Goal: Task Accomplishment & Management: Manage account settings

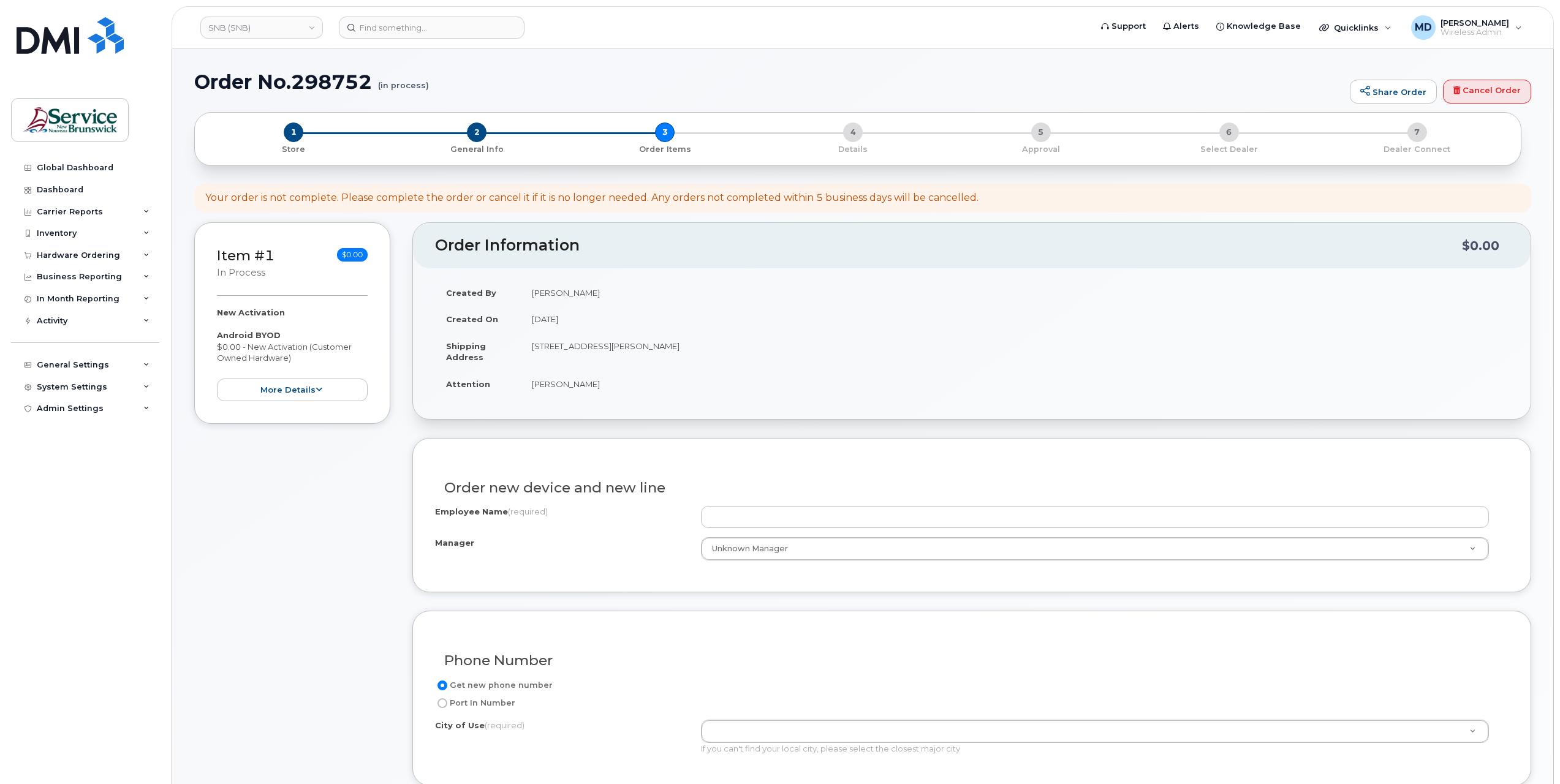
select select
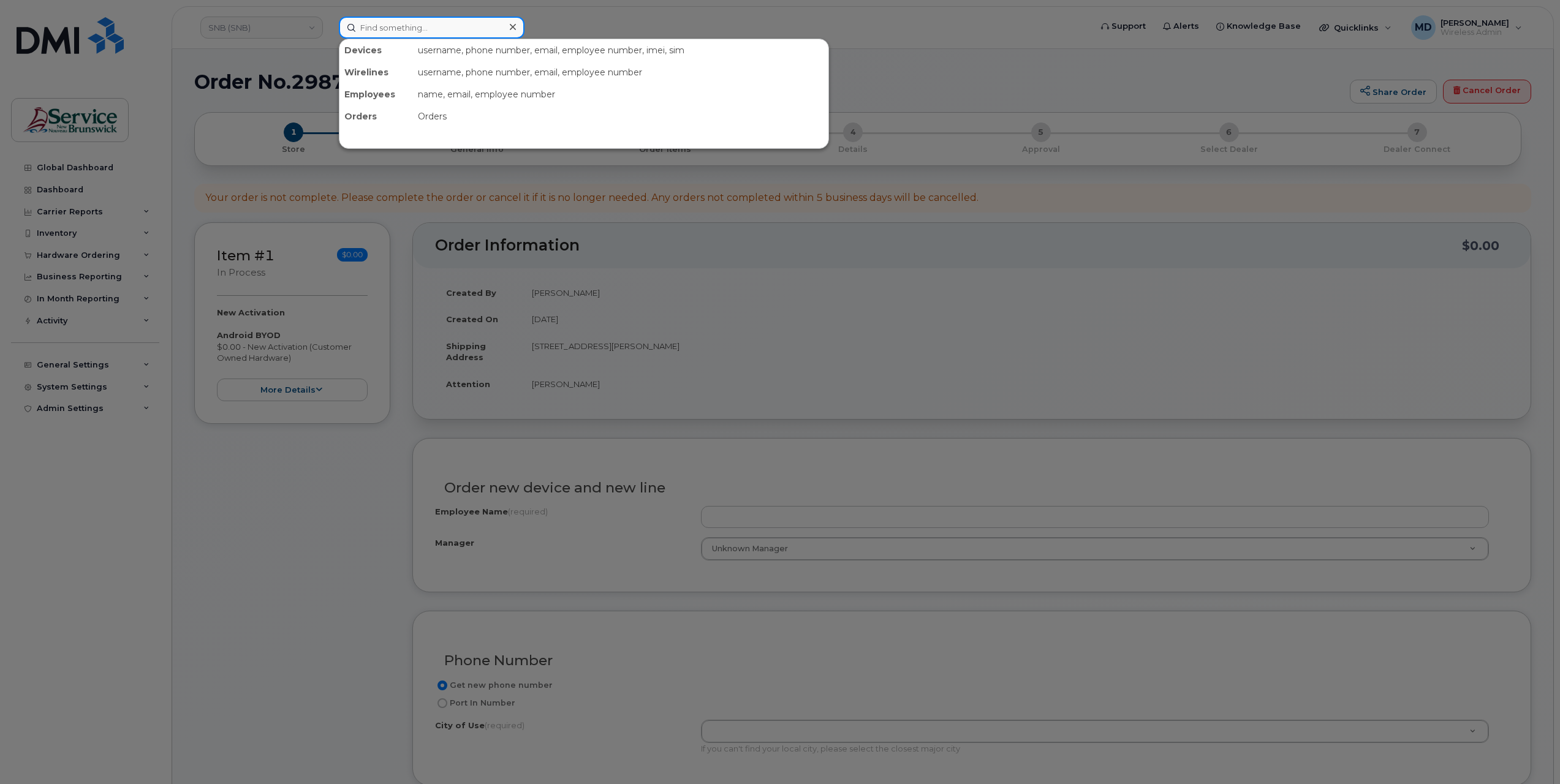
click at [430, 25] on input at bounding box center [431, 28] width 185 height 22
paste input "298051"
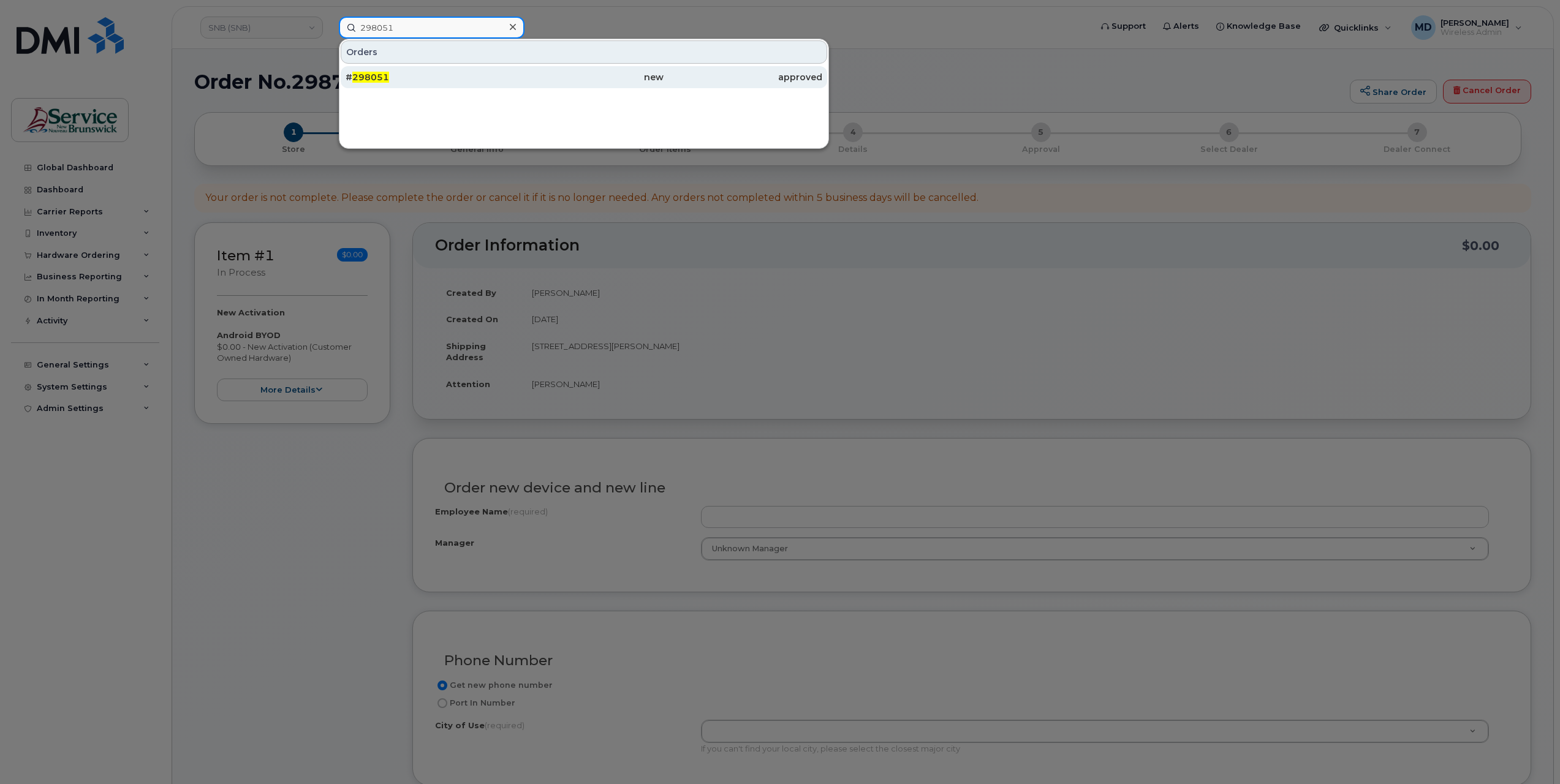
type input "298051"
click at [394, 77] on div "# 298051" at bounding box center [425, 78] width 159 height 12
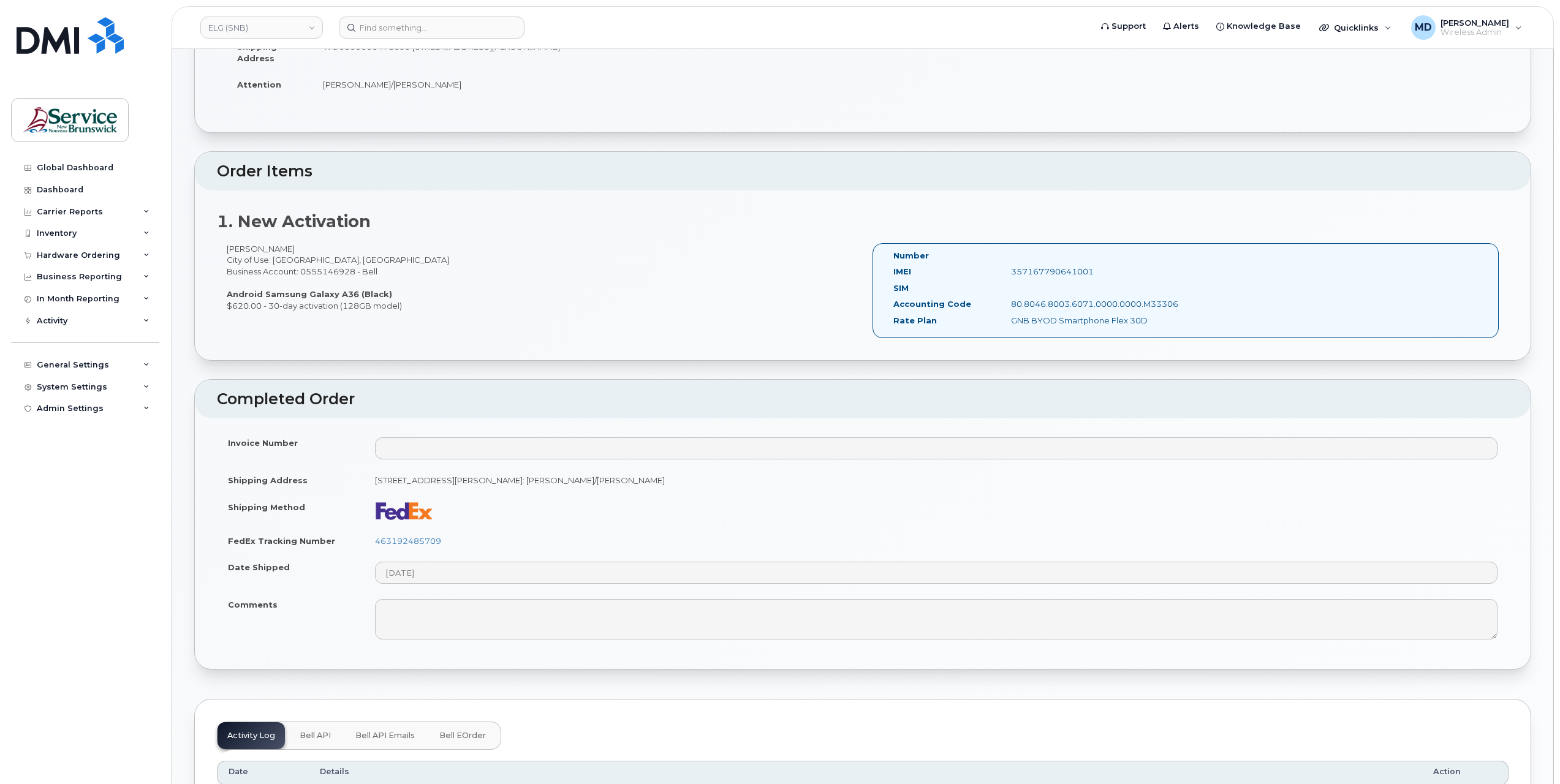
scroll to position [408, 0]
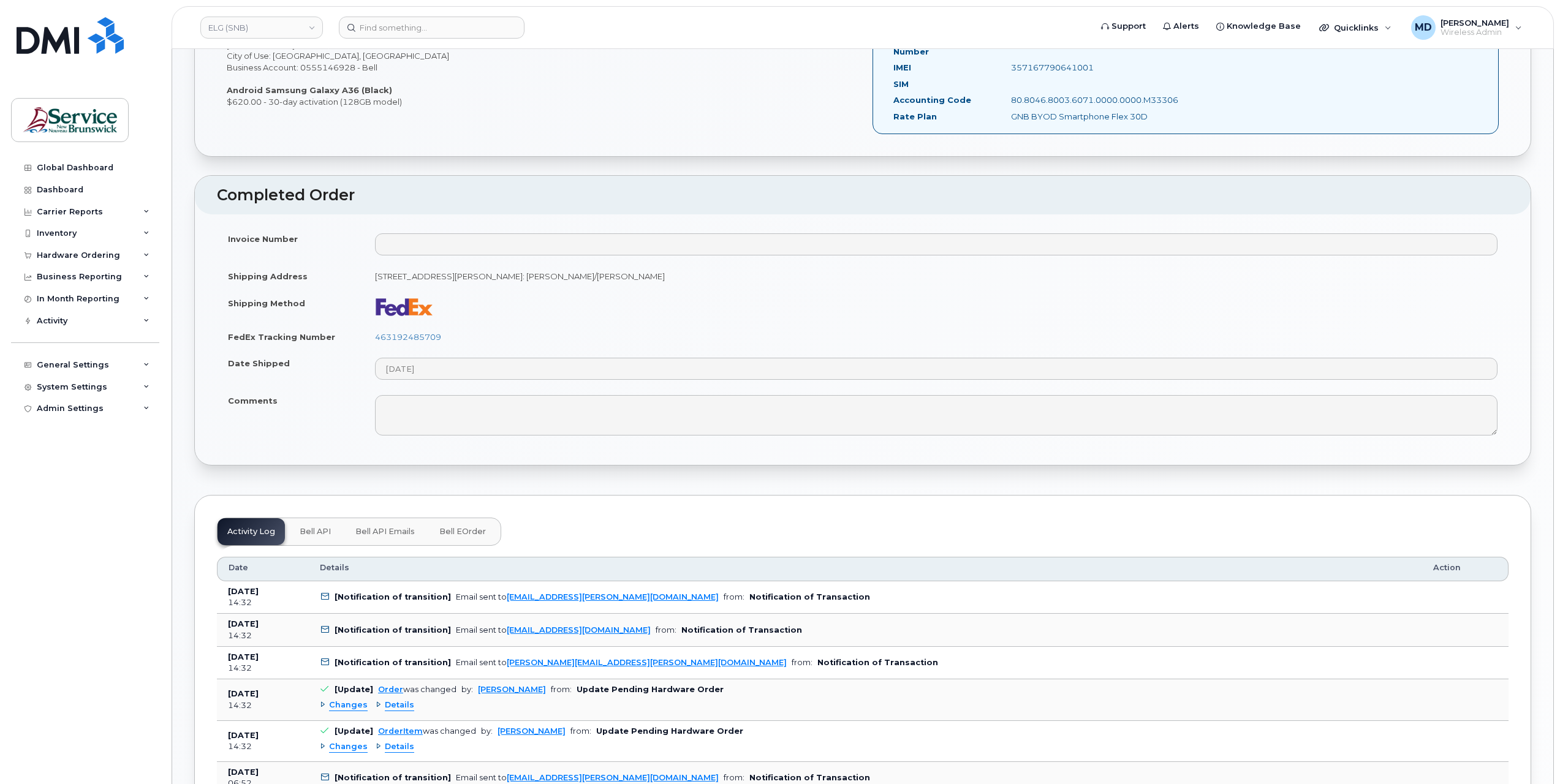
click at [443, 527] on span "Bell eOrder" at bounding box center [462, 532] width 47 height 10
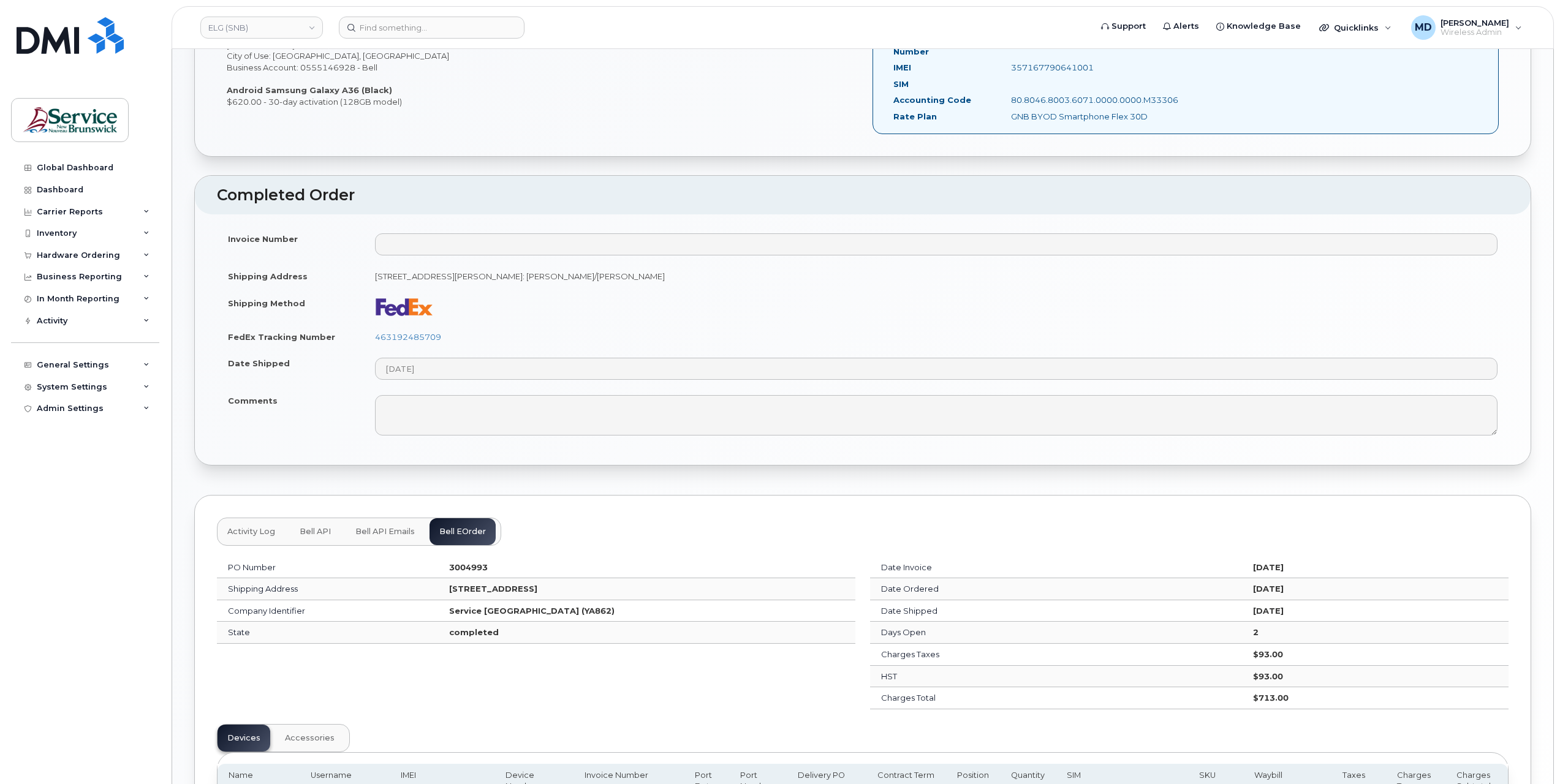
scroll to position [598, 0]
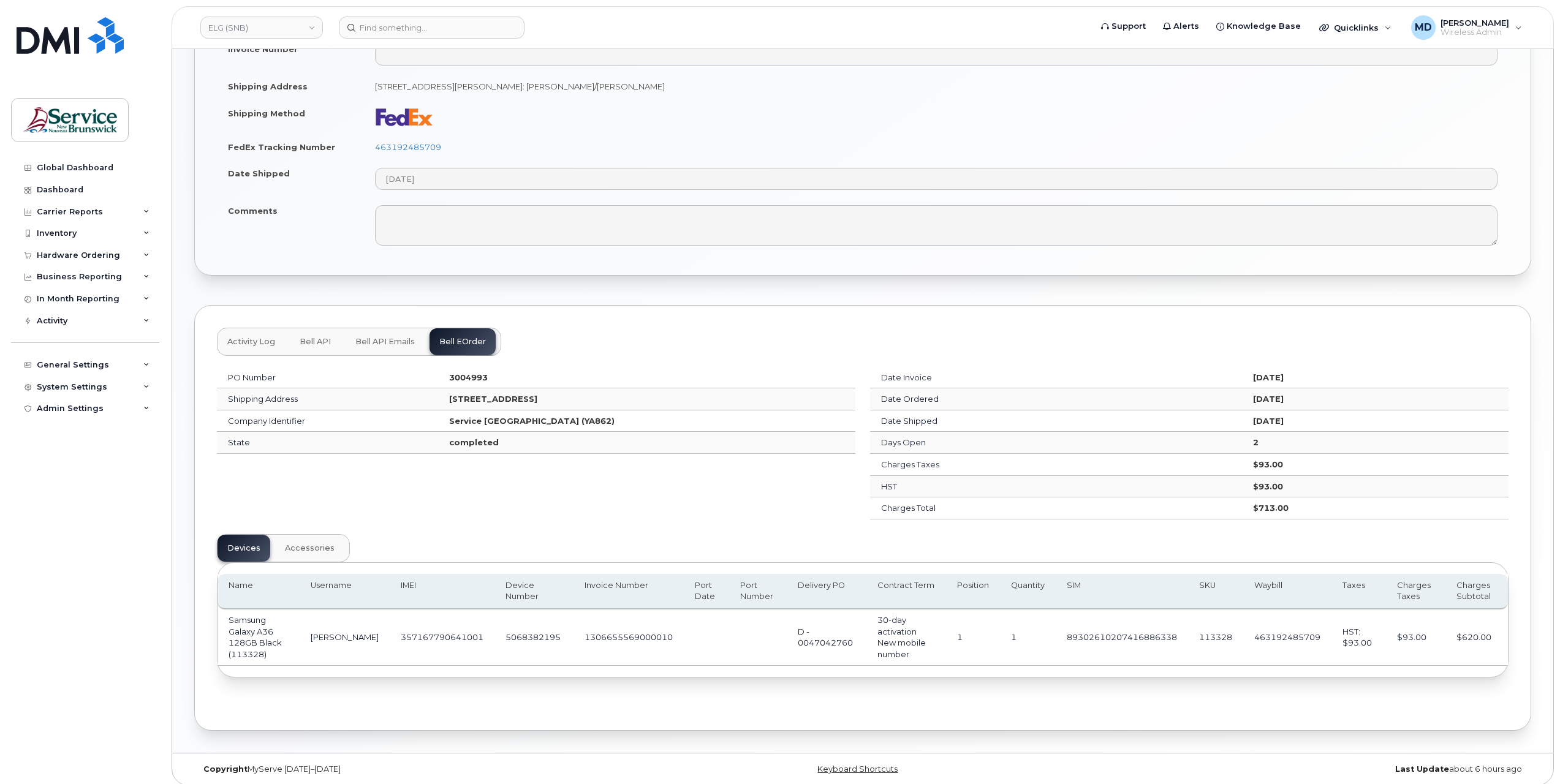
click at [449, 373] on strong "3004993" at bounding box center [468, 378] width 38 height 10
copy strong "3004993"
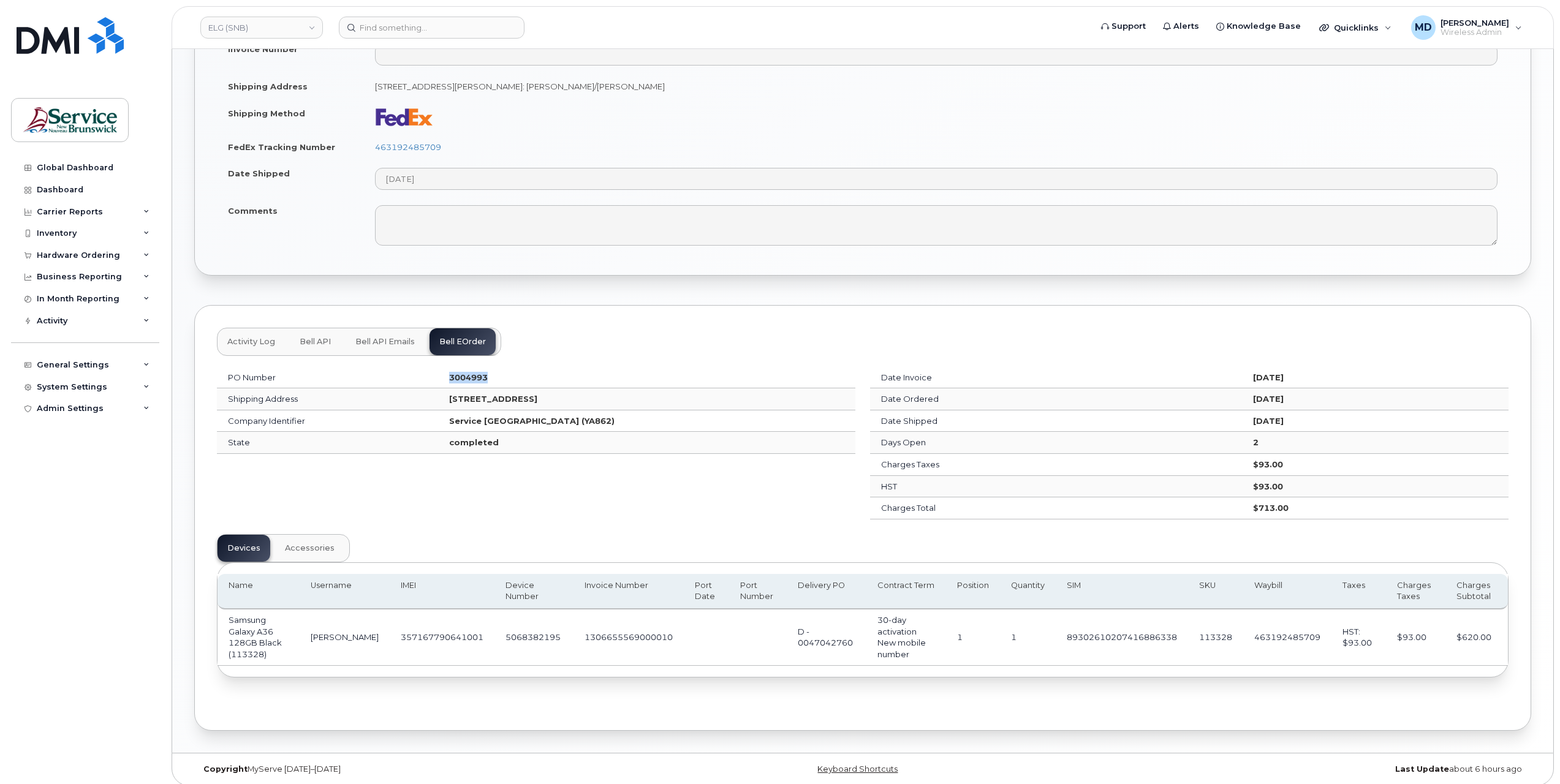
click at [495, 373] on td "3004993" at bounding box center [646, 378] width 417 height 22
copy strong "3004993"
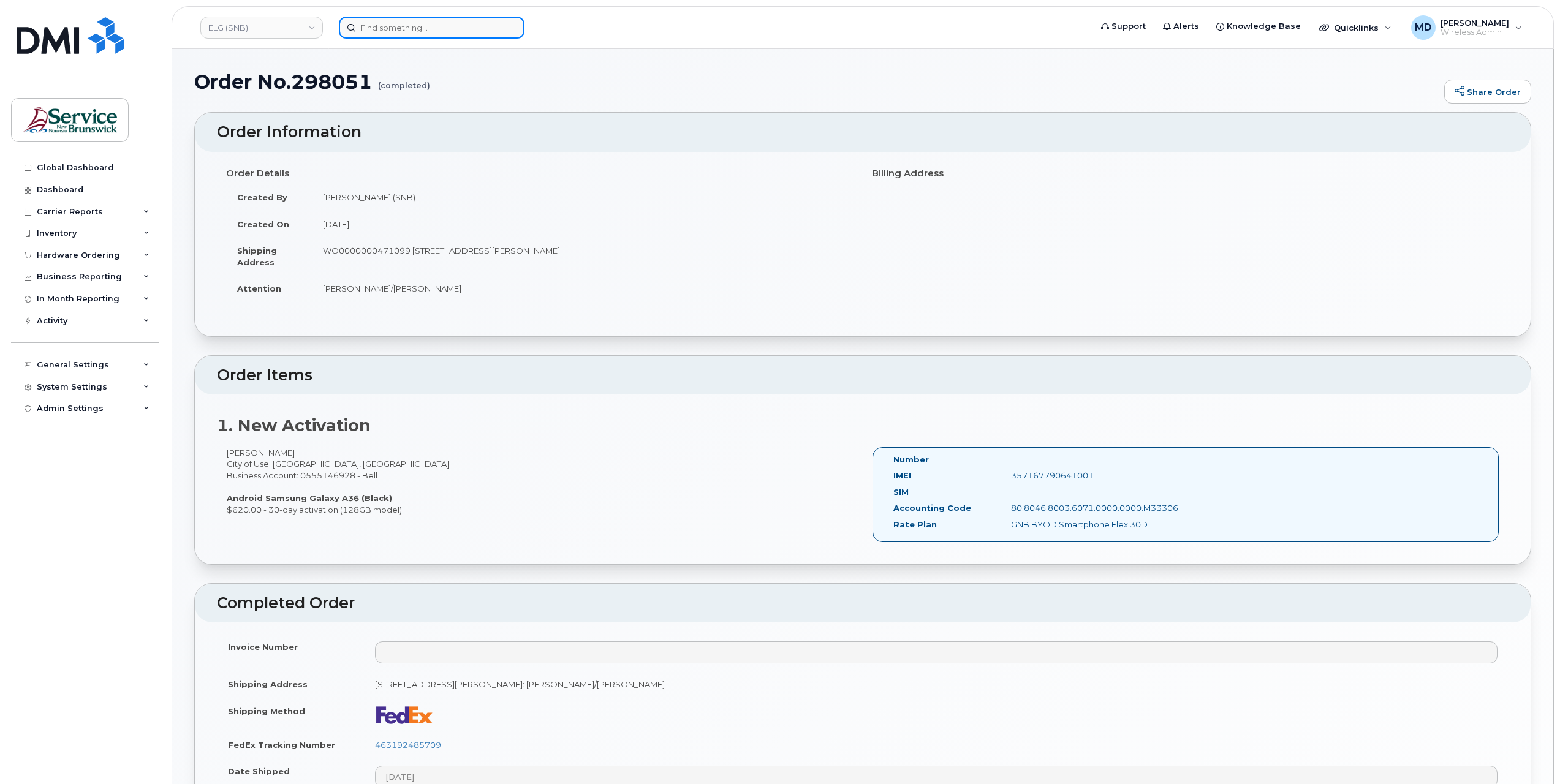
click at [417, 24] on input at bounding box center [431, 28] width 185 height 22
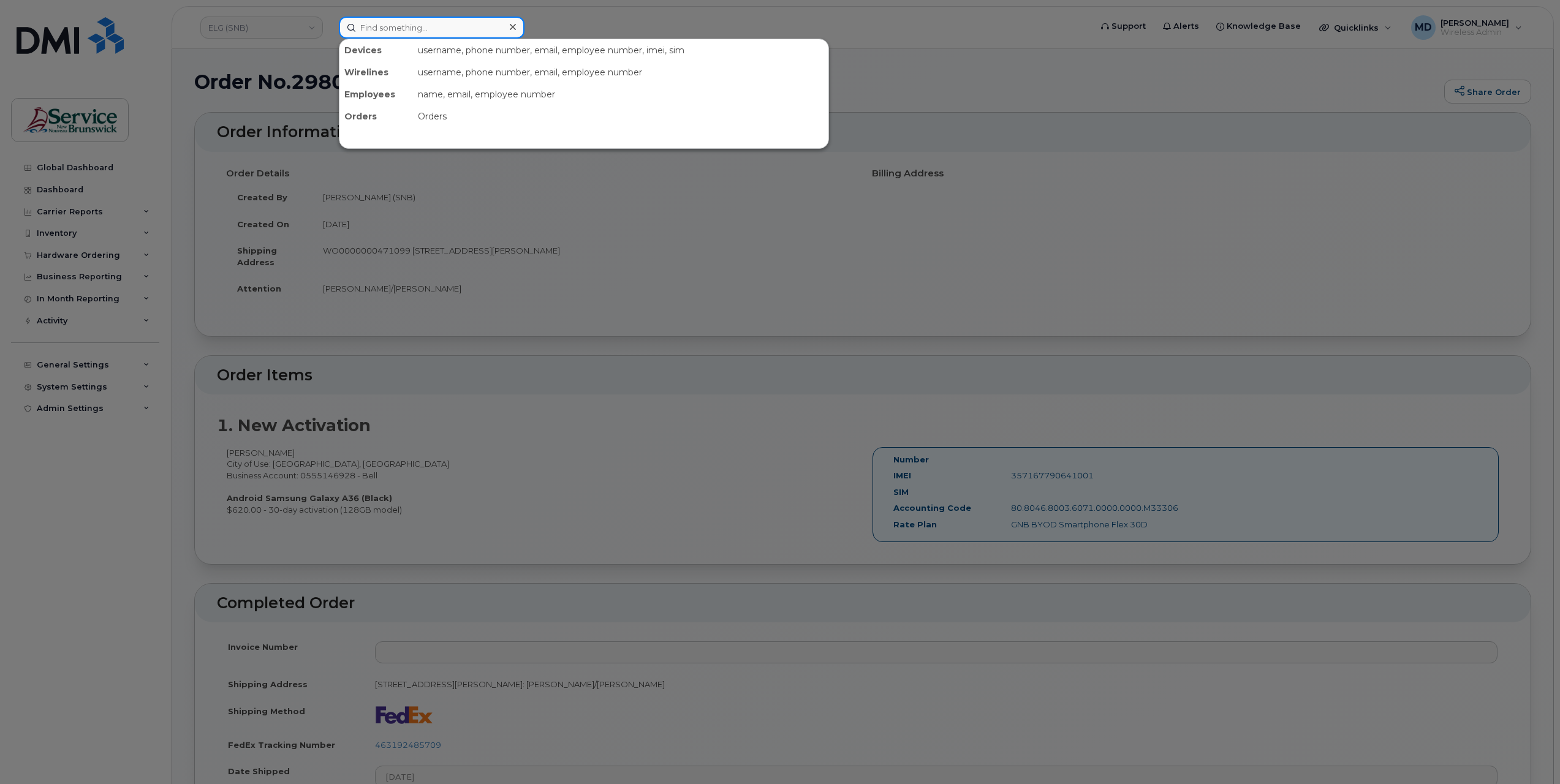
paste input "296646"
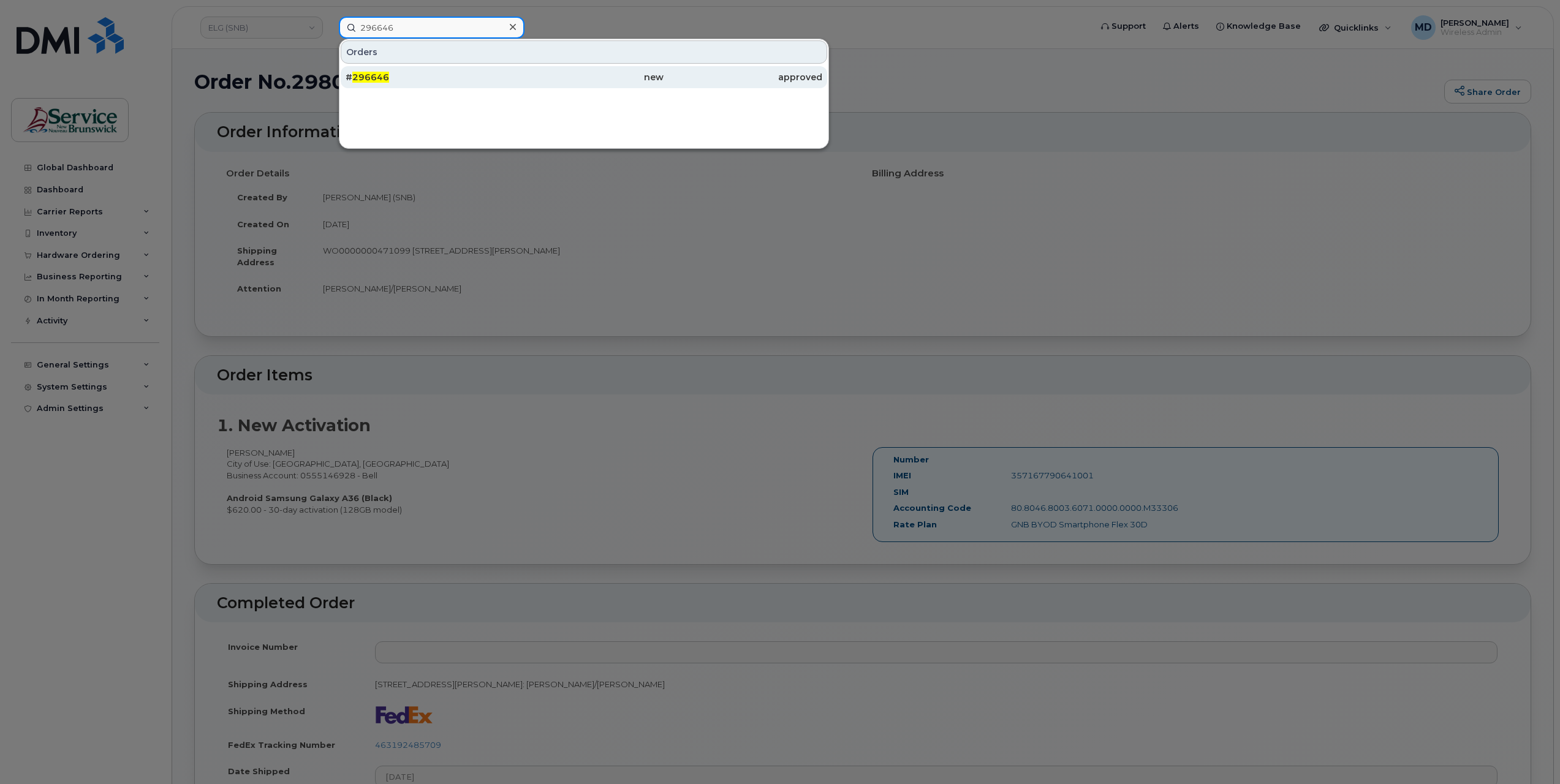
type input "296646"
click at [394, 76] on div "# 296646" at bounding box center [425, 78] width 159 height 12
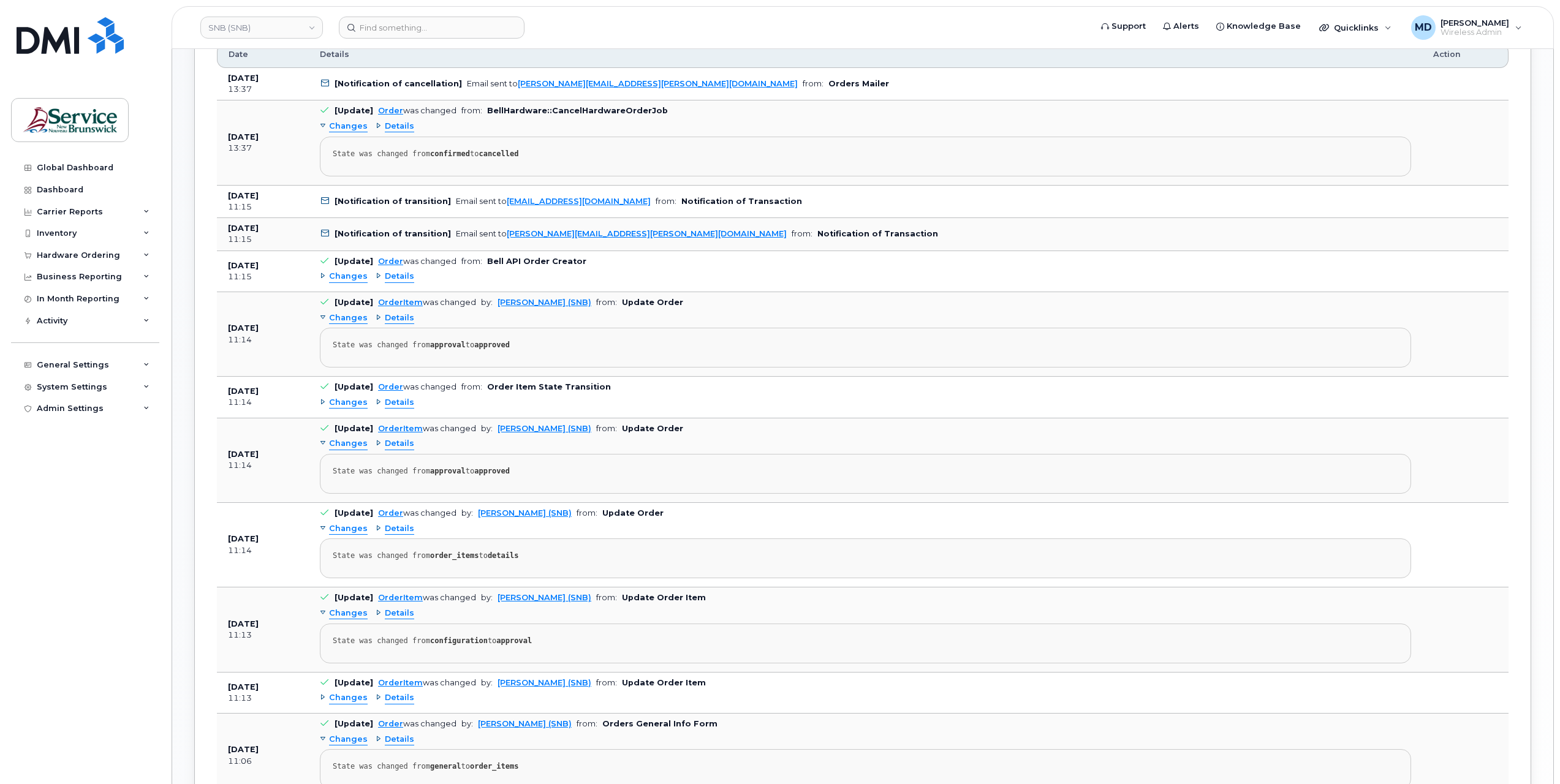
scroll to position [408, 0]
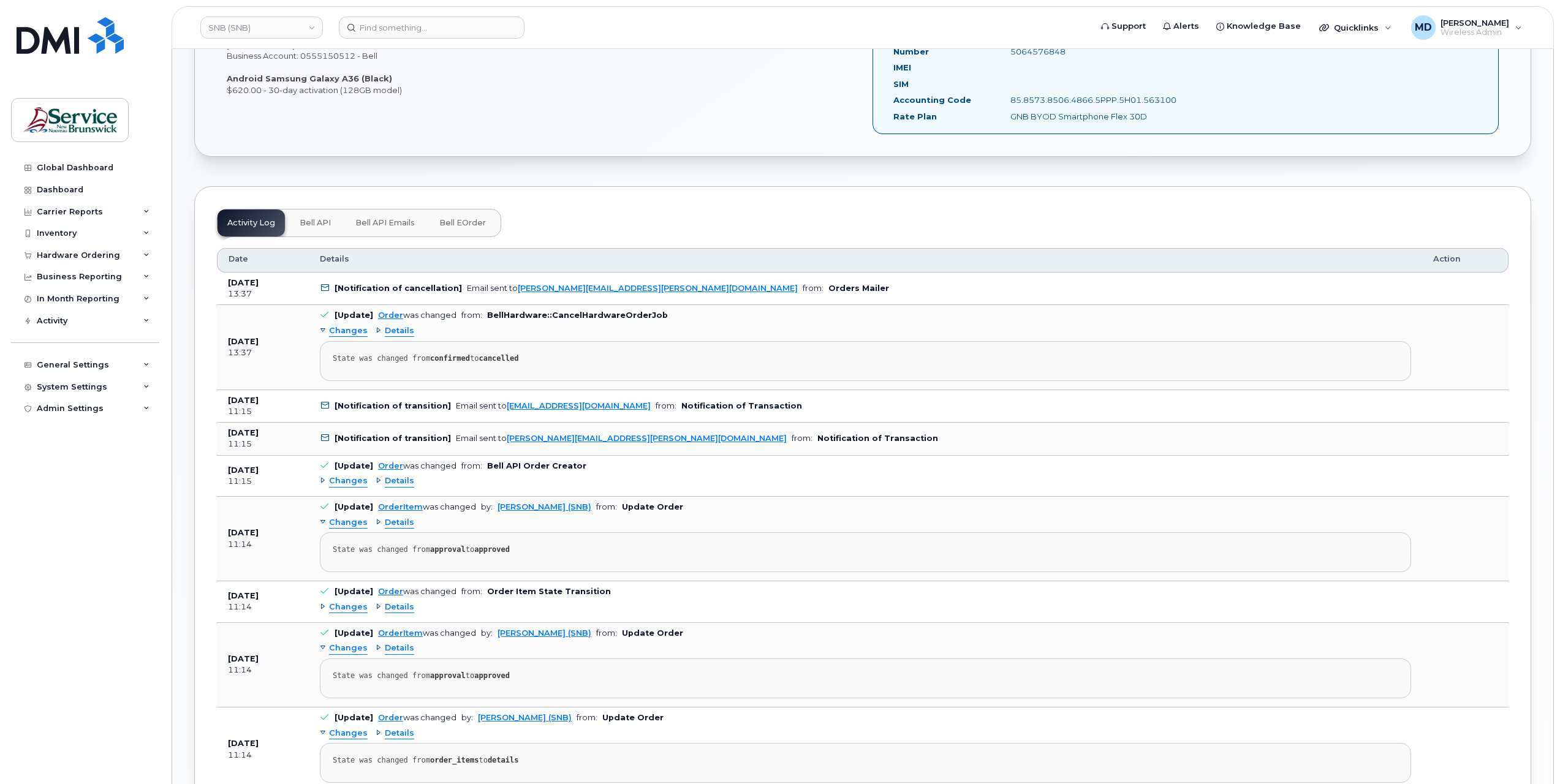
click at [346, 476] on span "Changes" at bounding box center [348, 481] width 38 height 12
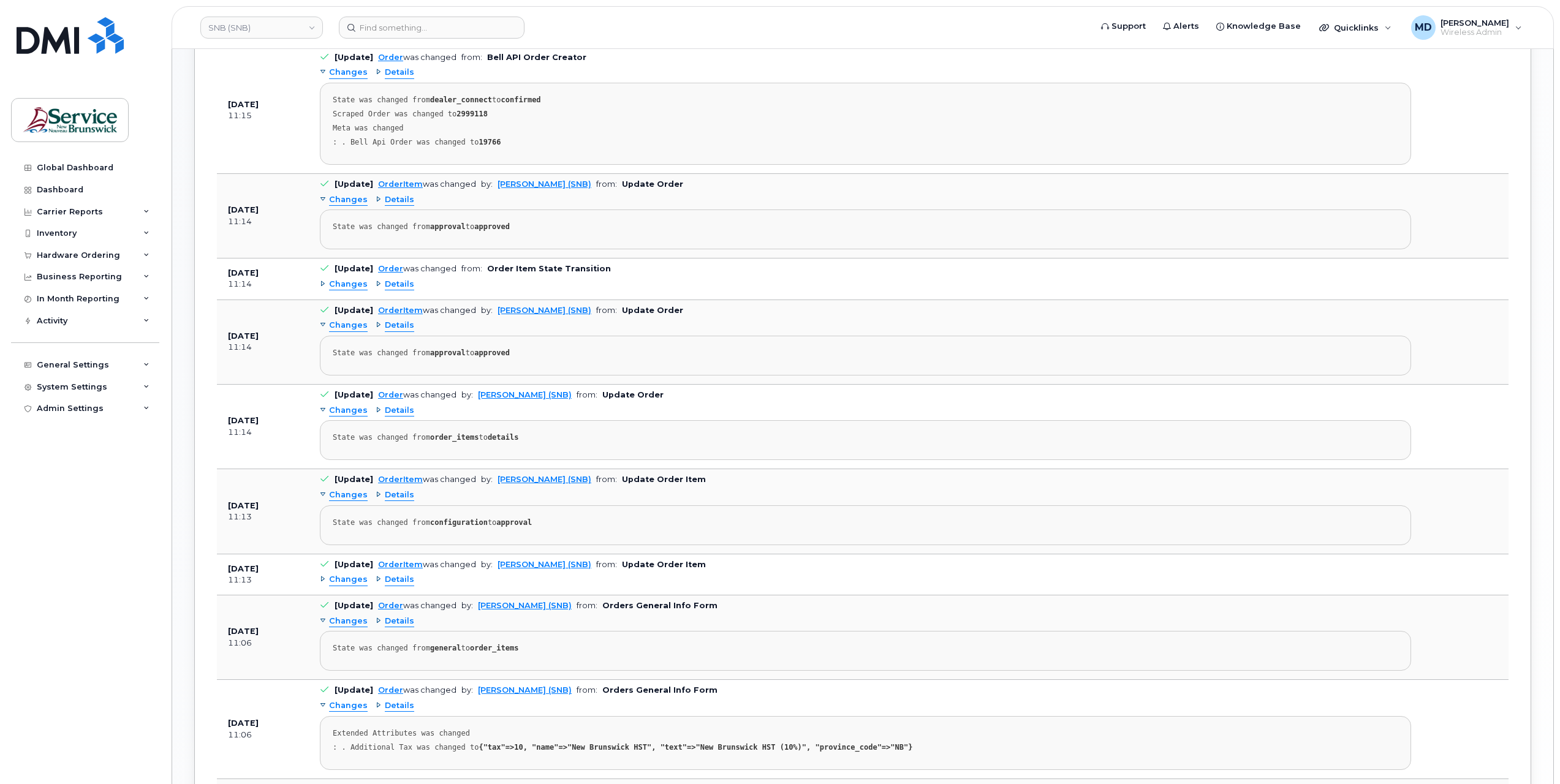
scroll to position [1155, 0]
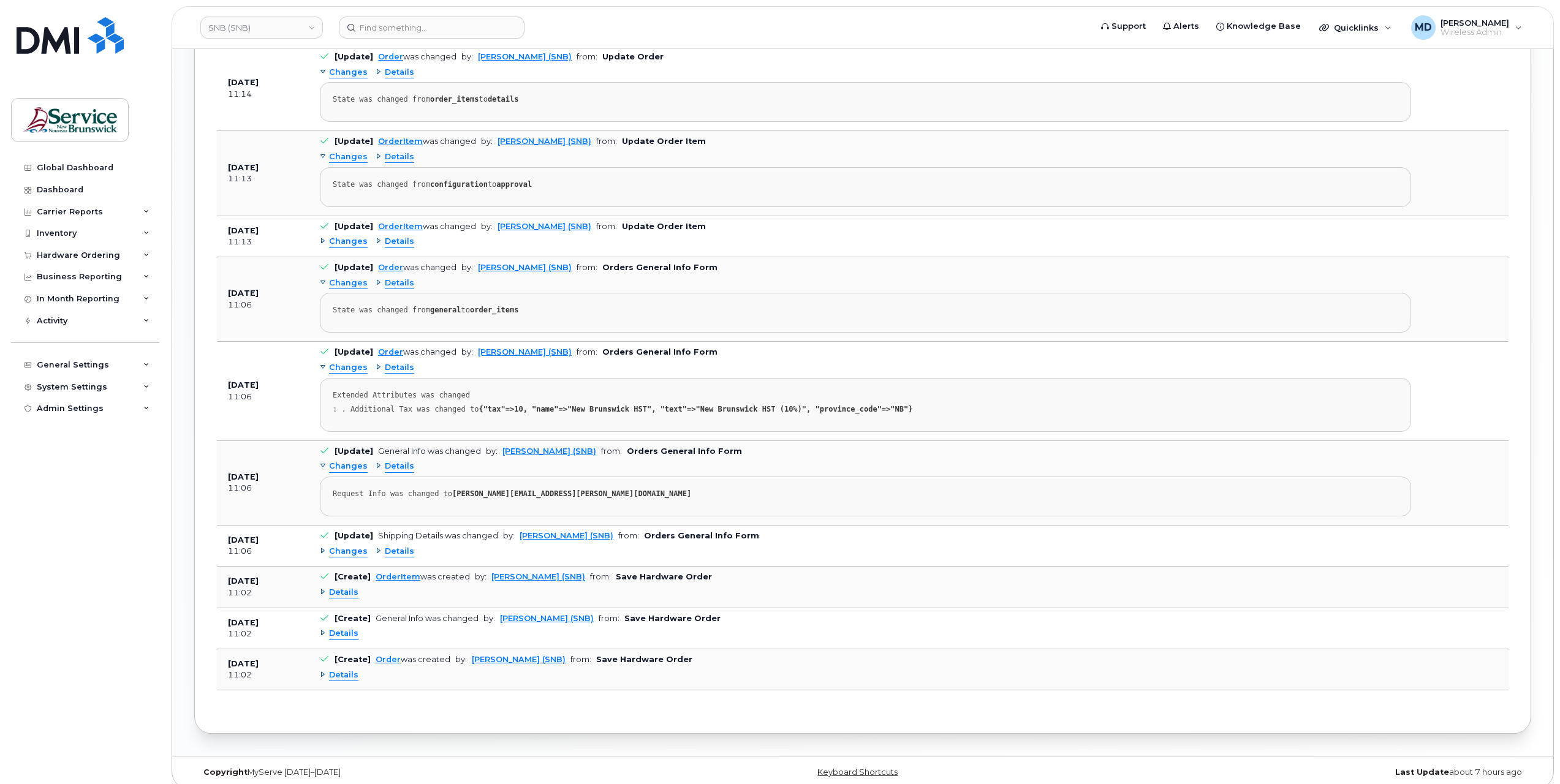
click at [342, 670] on span "Details" at bounding box center [343, 675] width 29 height 12
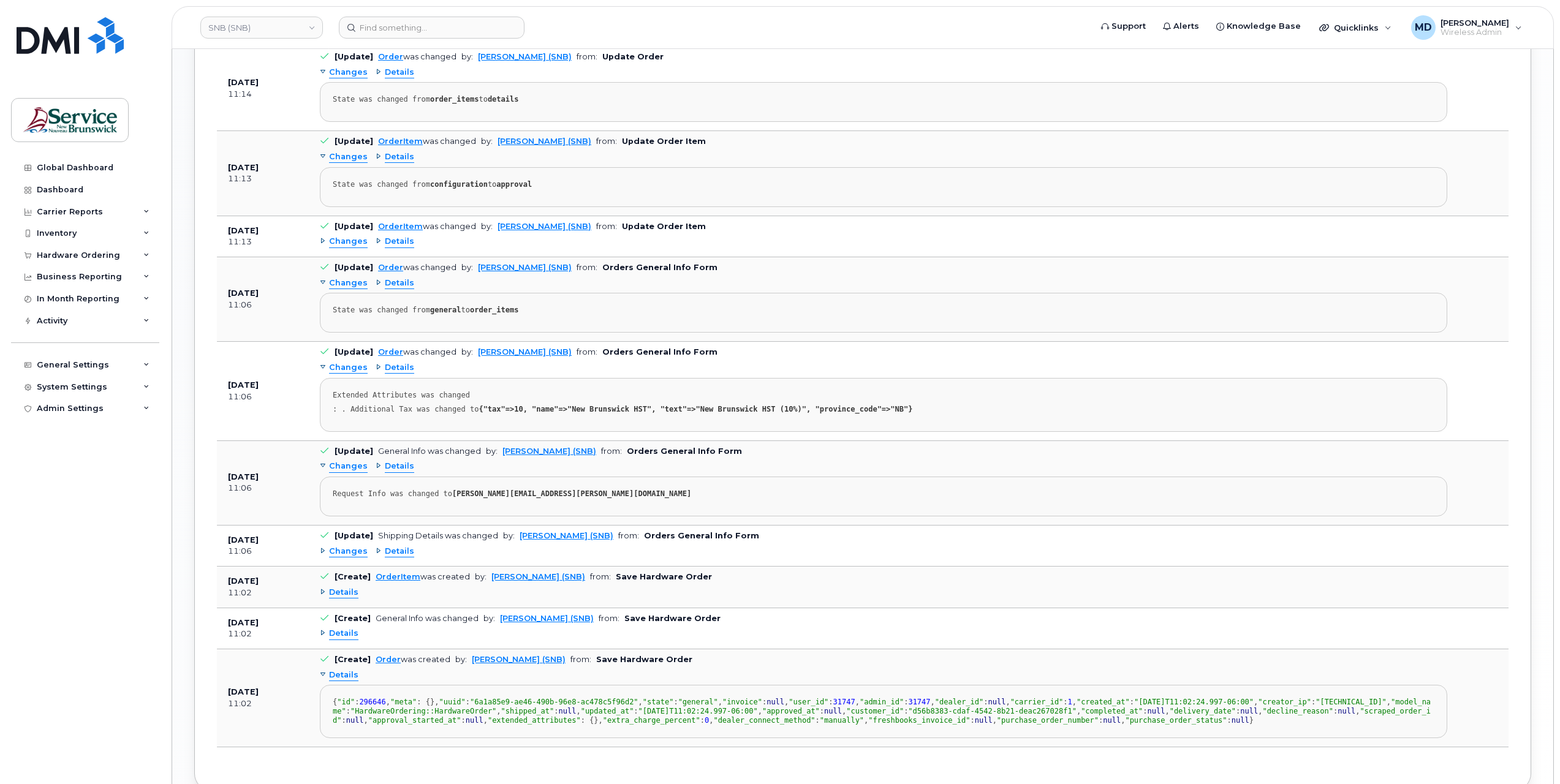
click at [339, 628] on span "Details" at bounding box center [343, 633] width 29 height 12
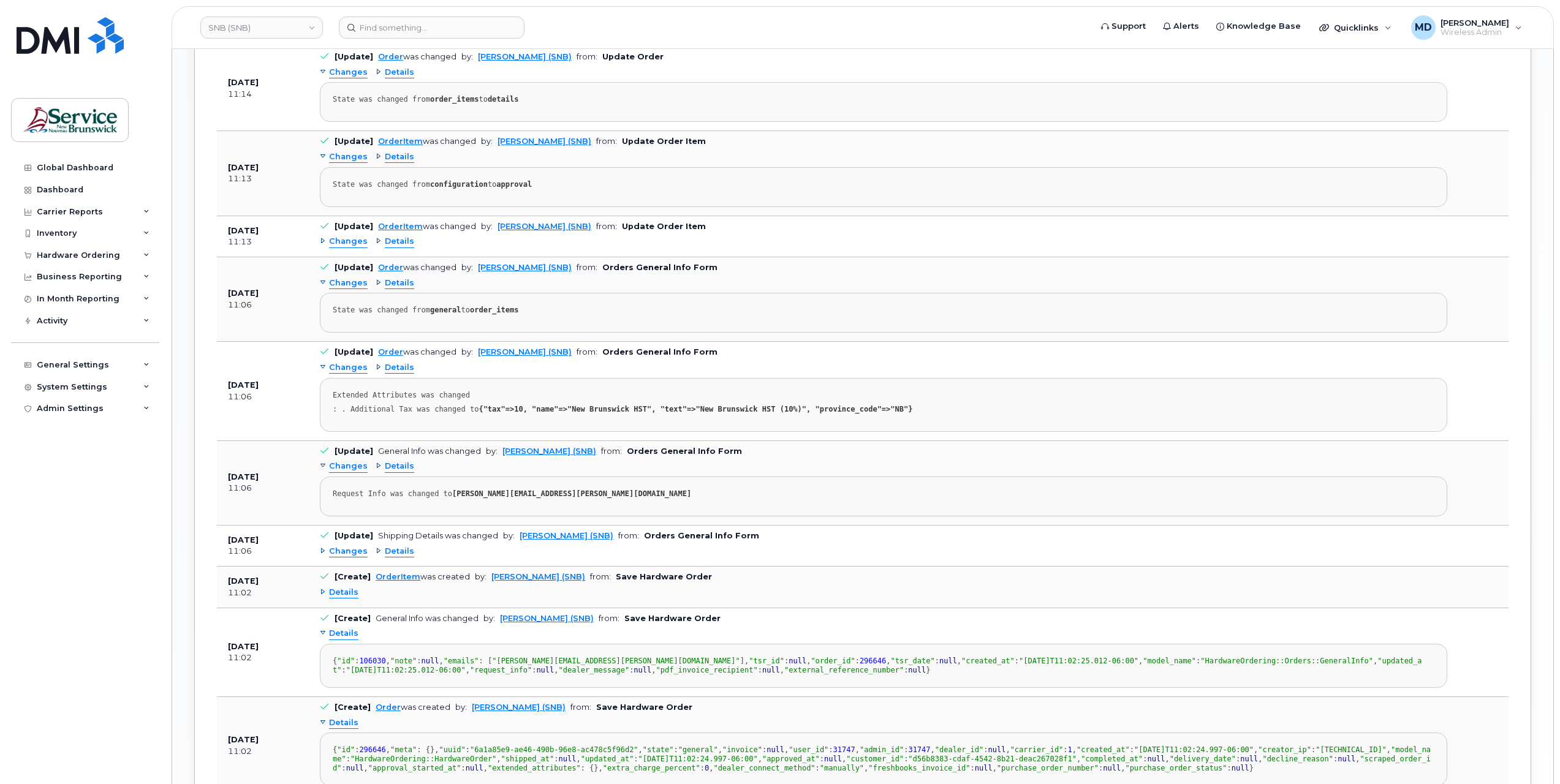
click at [342, 587] on span "Details" at bounding box center [343, 592] width 29 height 12
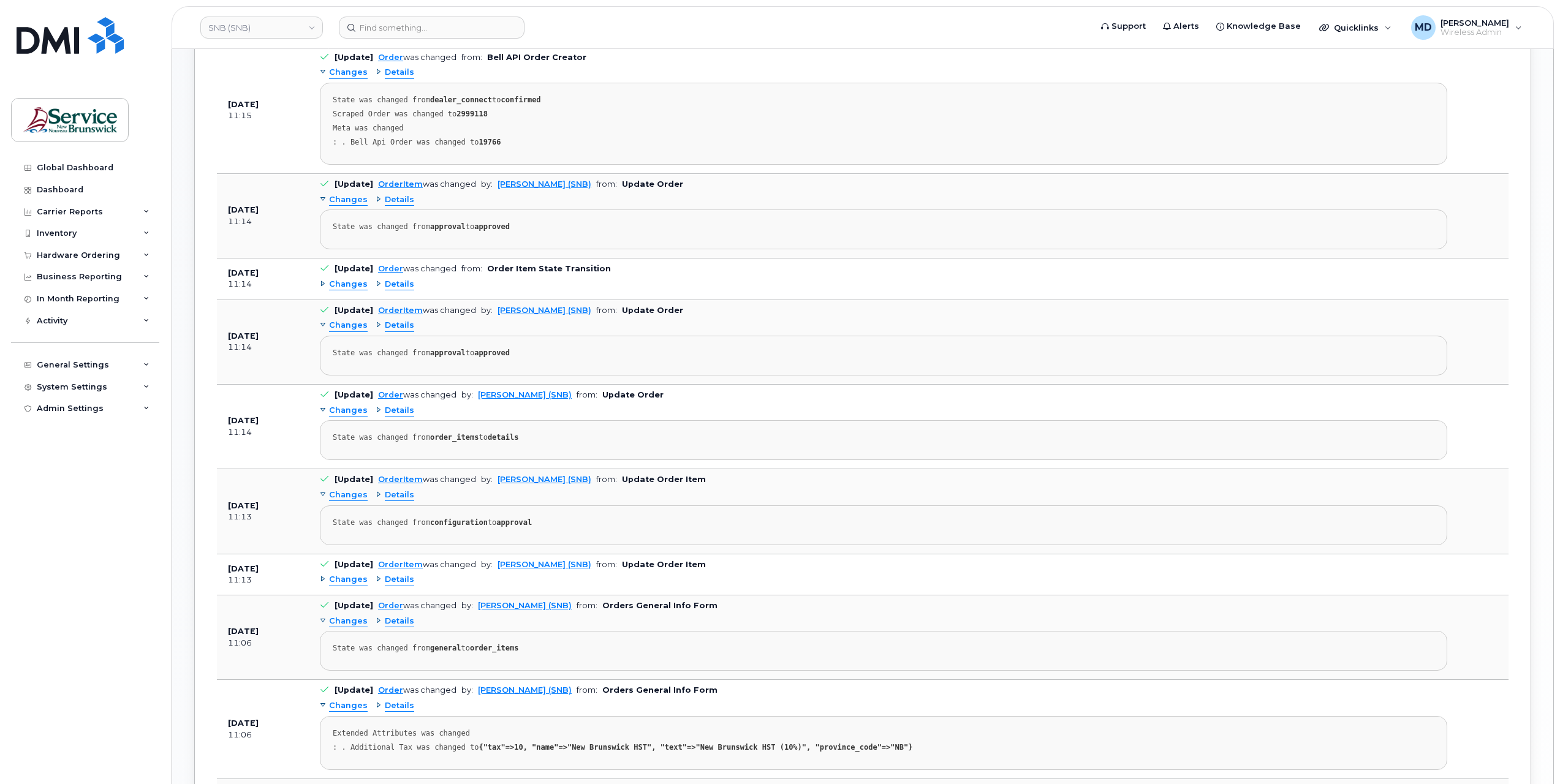
scroll to position [613, 0]
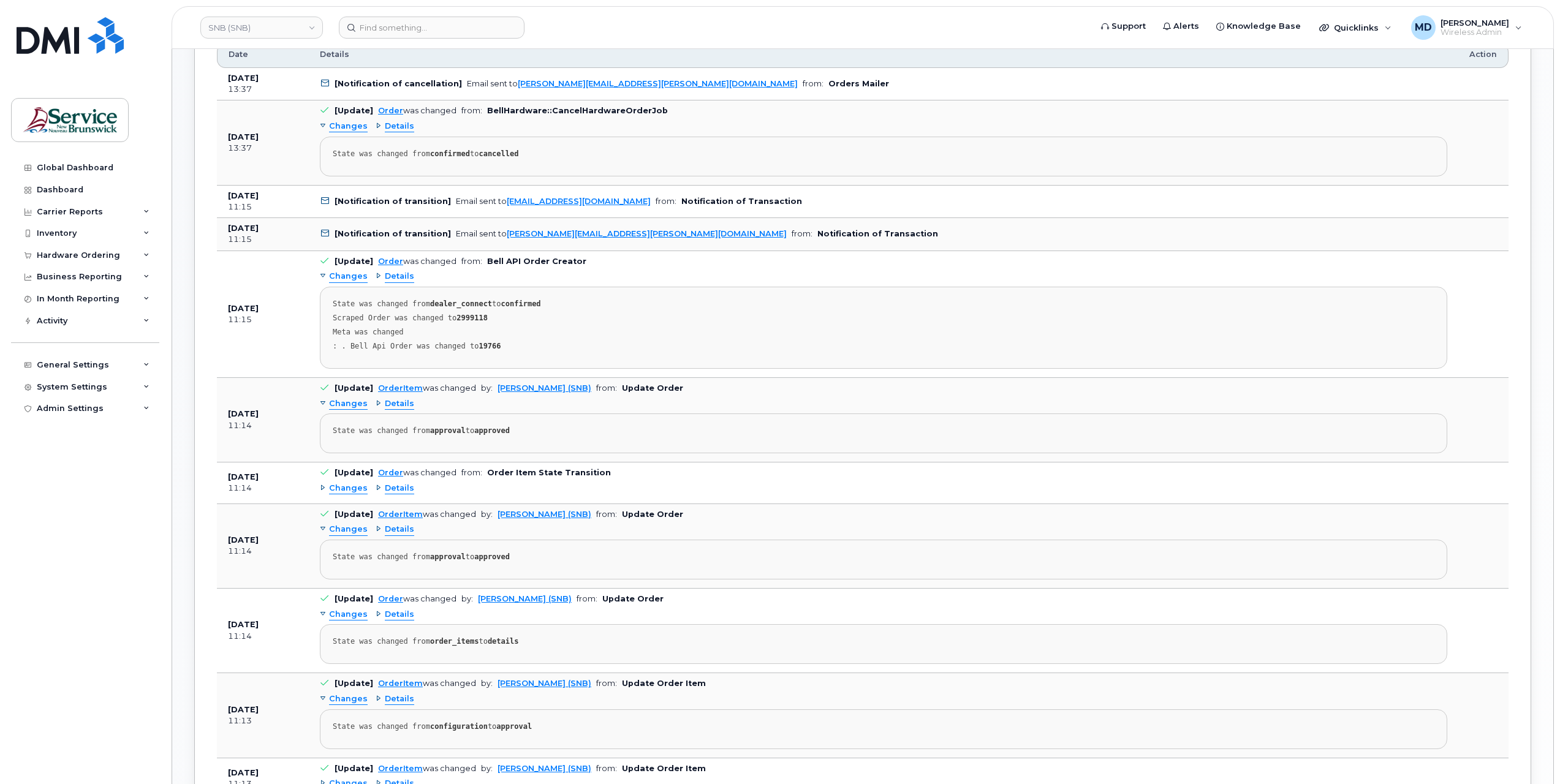
click at [345, 489] on div "Changes Details" at bounding box center [883, 489] width 1127 height 20
click at [351, 485] on span "Changes" at bounding box center [348, 488] width 38 height 12
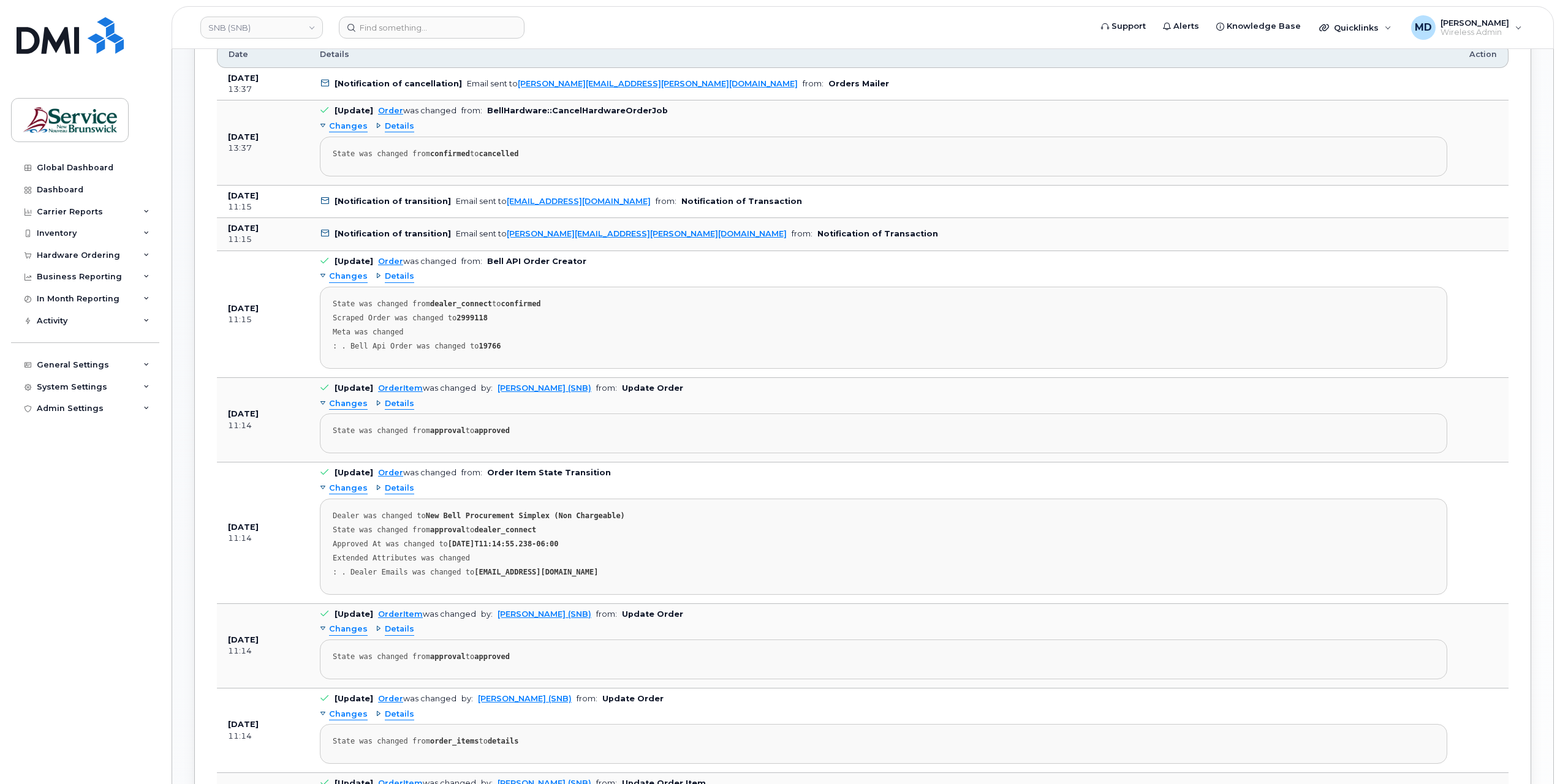
scroll to position [817, 0]
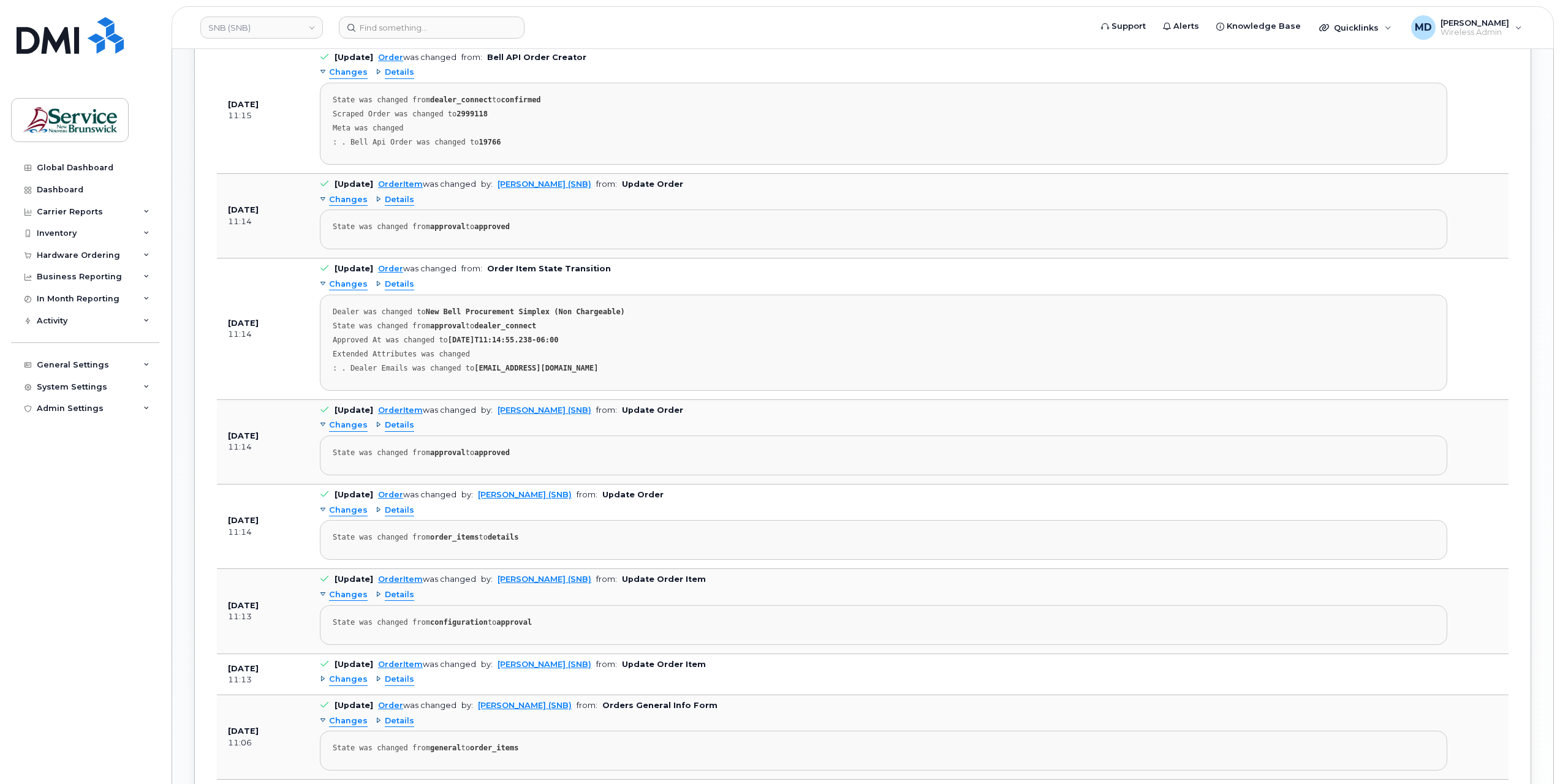
click at [349, 675] on span "Changes" at bounding box center [348, 680] width 38 height 12
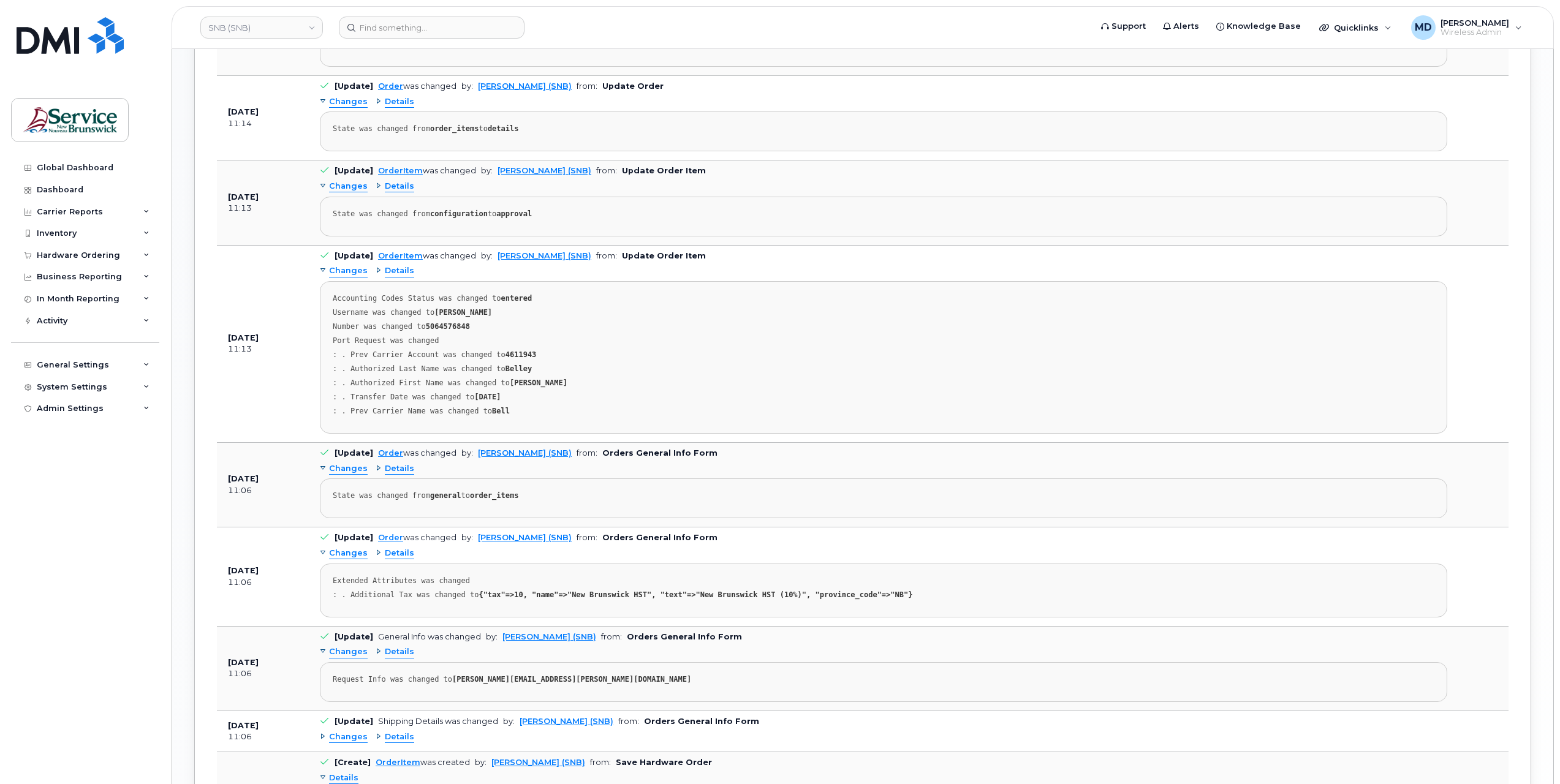
scroll to position [1429, 0]
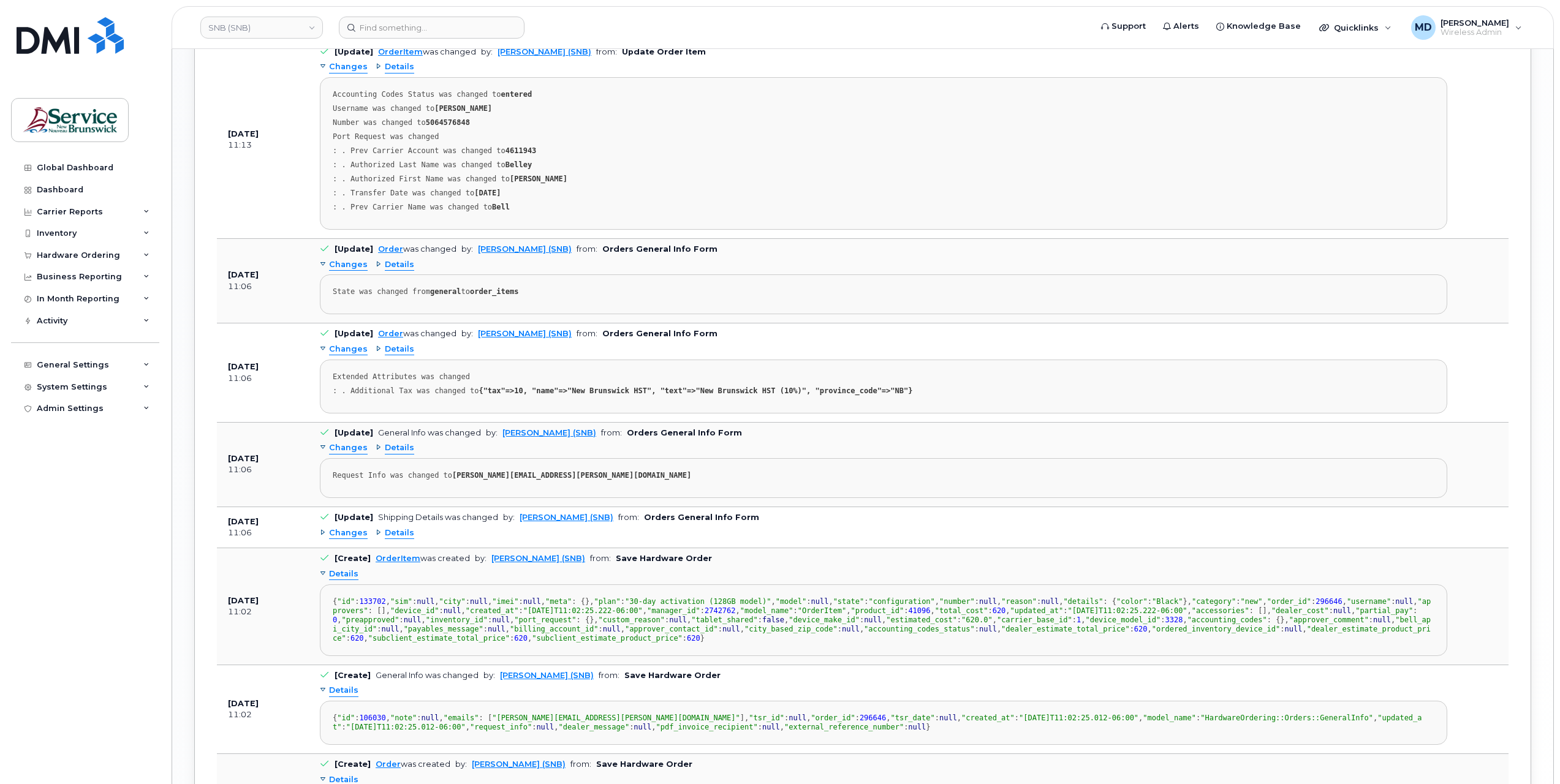
click at [356, 527] on span "Changes" at bounding box center [348, 533] width 38 height 12
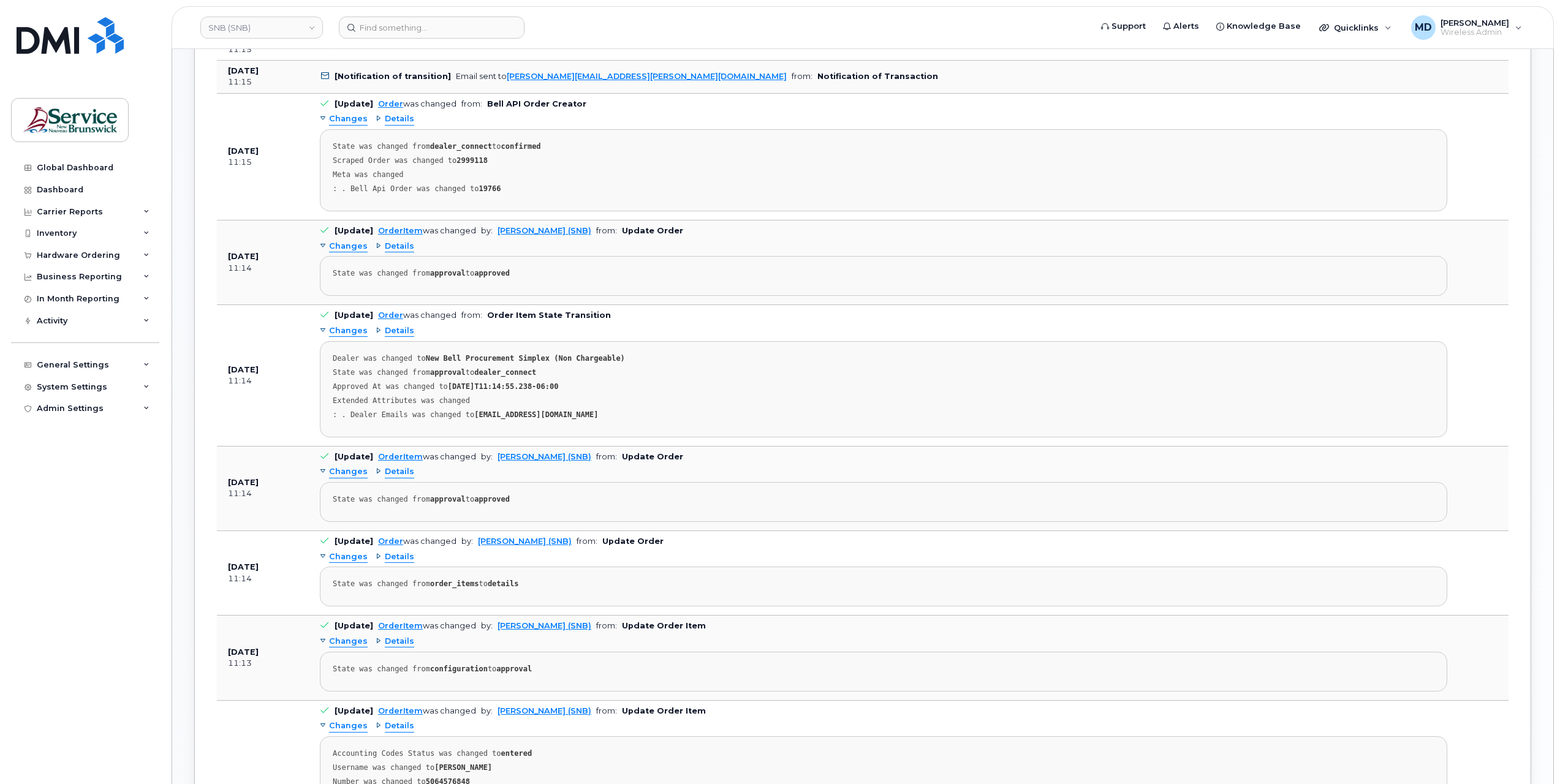
scroll to position [0, 0]
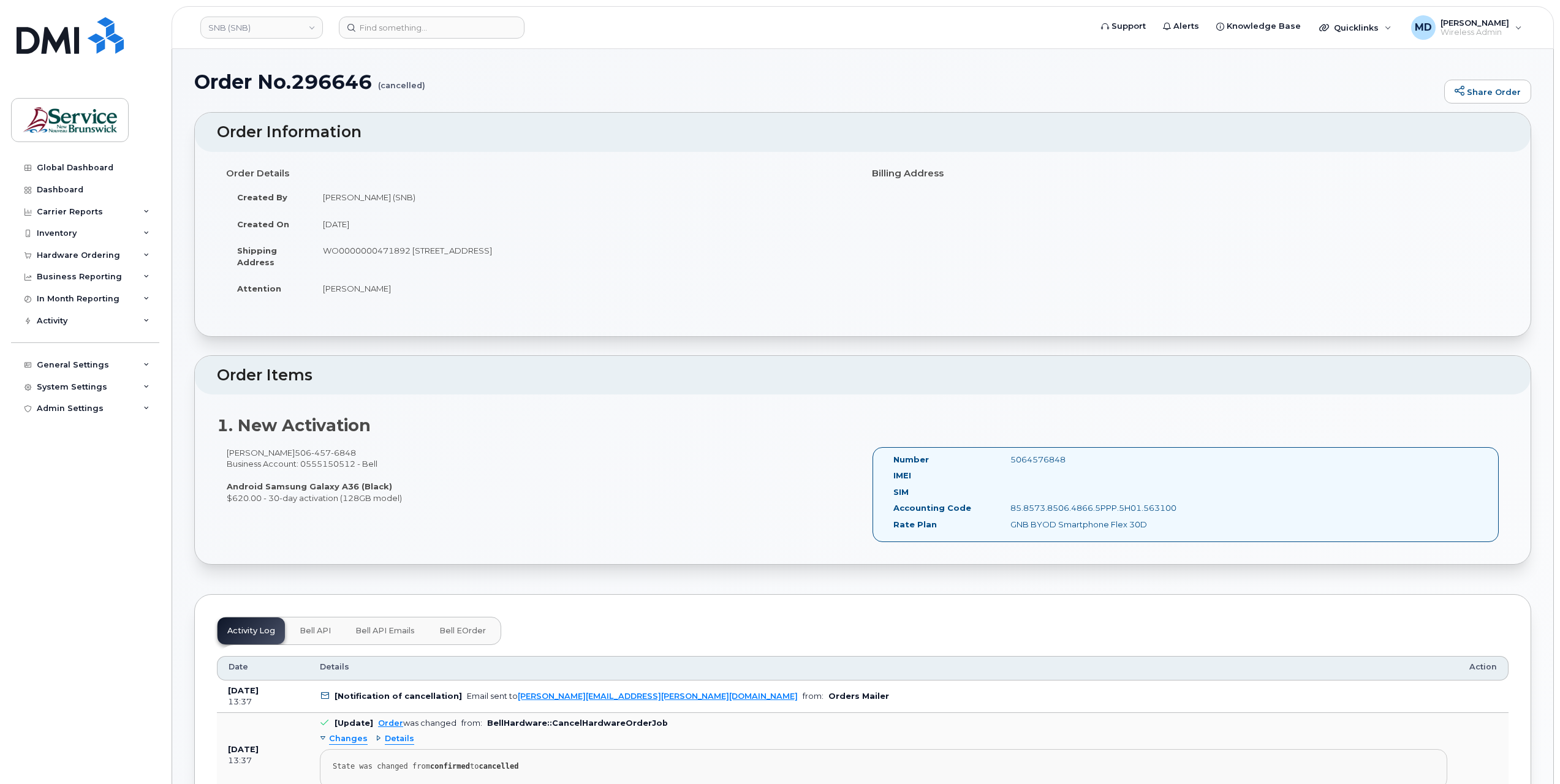
click at [485, 623] on button "Bell eOrder" at bounding box center [462, 631] width 66 height 27
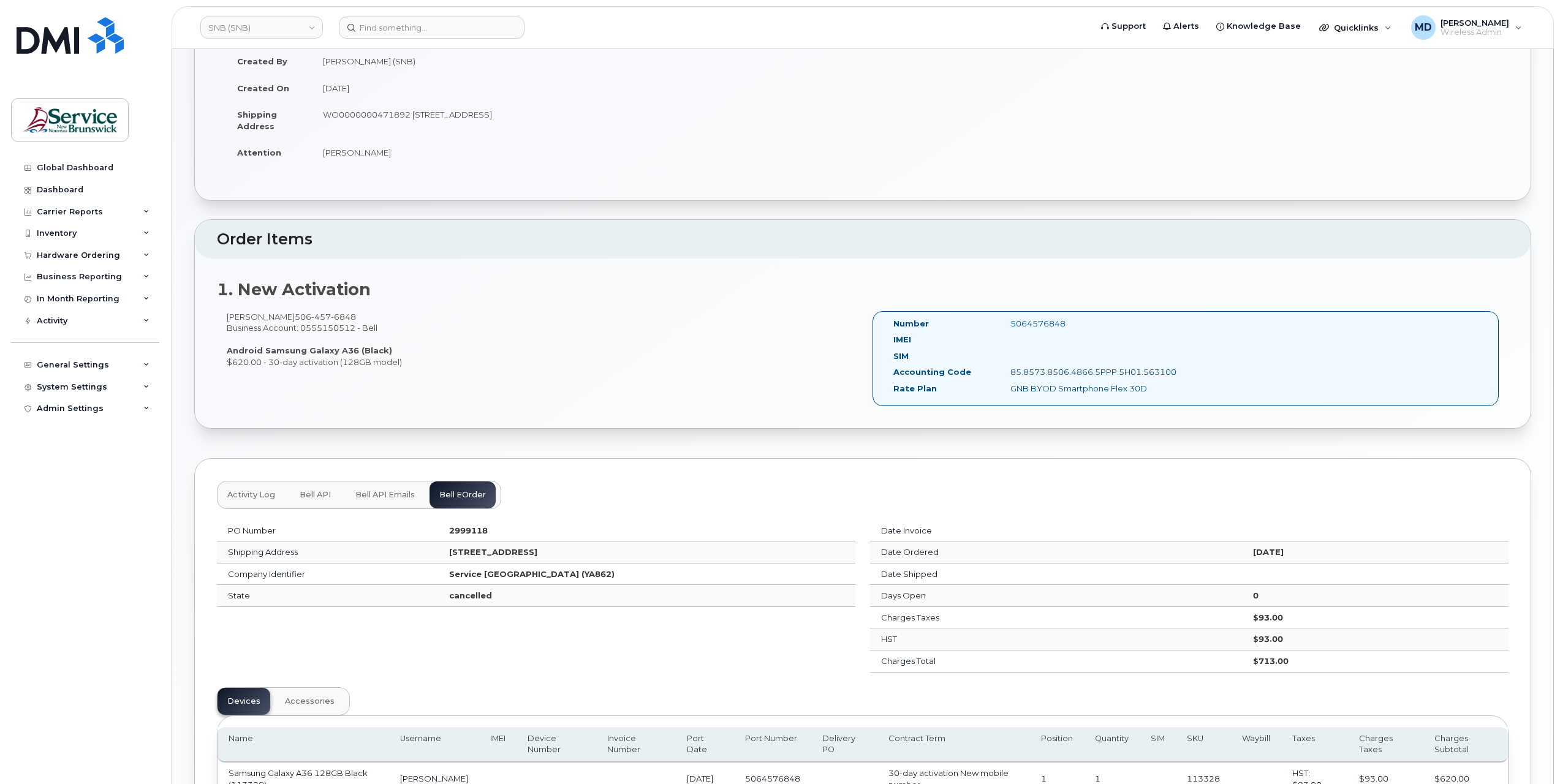
scroll to position [269, 0]
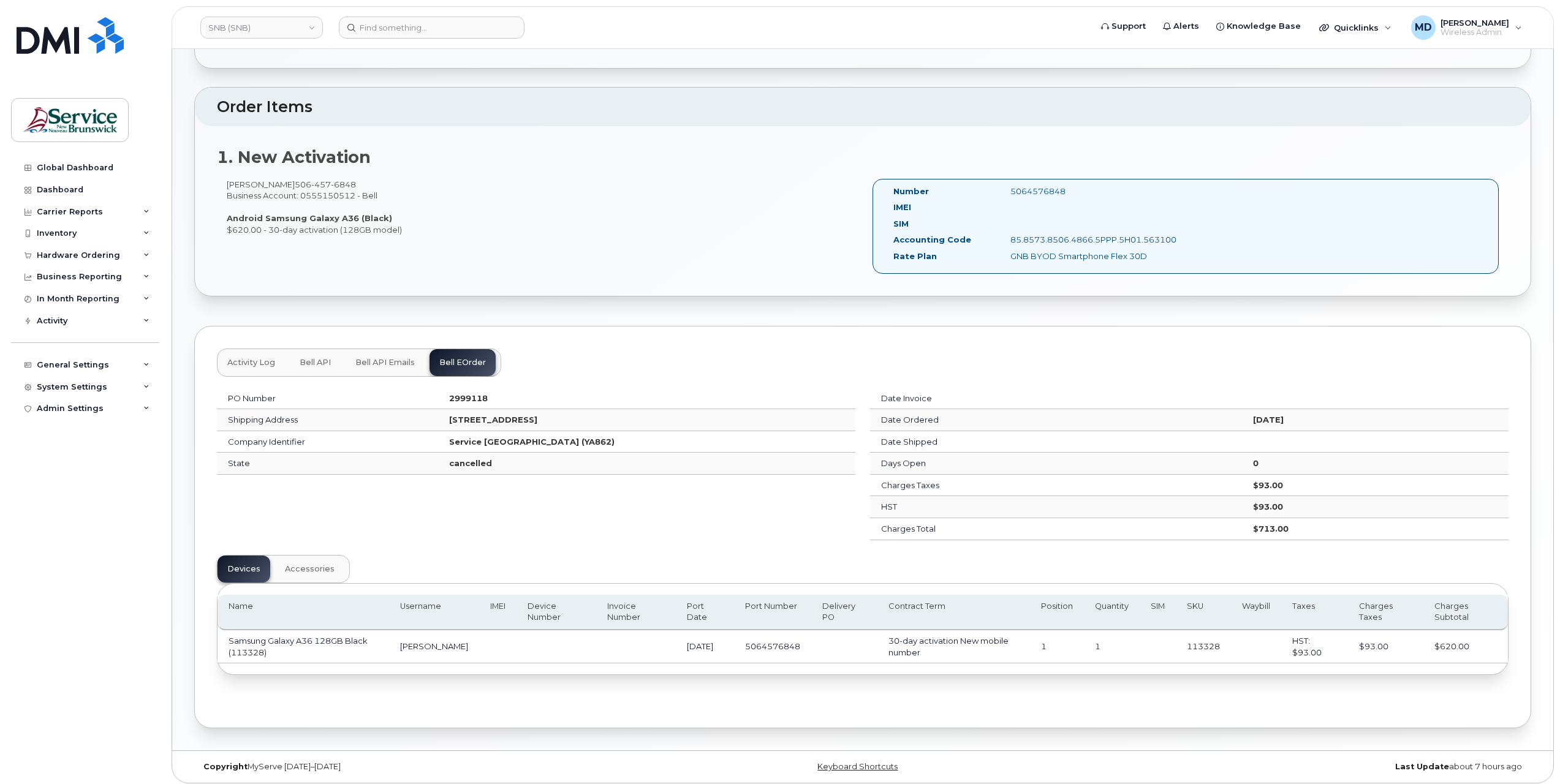
click at [784, 641] on td "5064576848" at bounding box center [772, 646] width 77 height 33
copy td "5064576848"
click at [262, 25] on link "SNB (SNB)" at bounding box center [262, 28] width 123 height 22
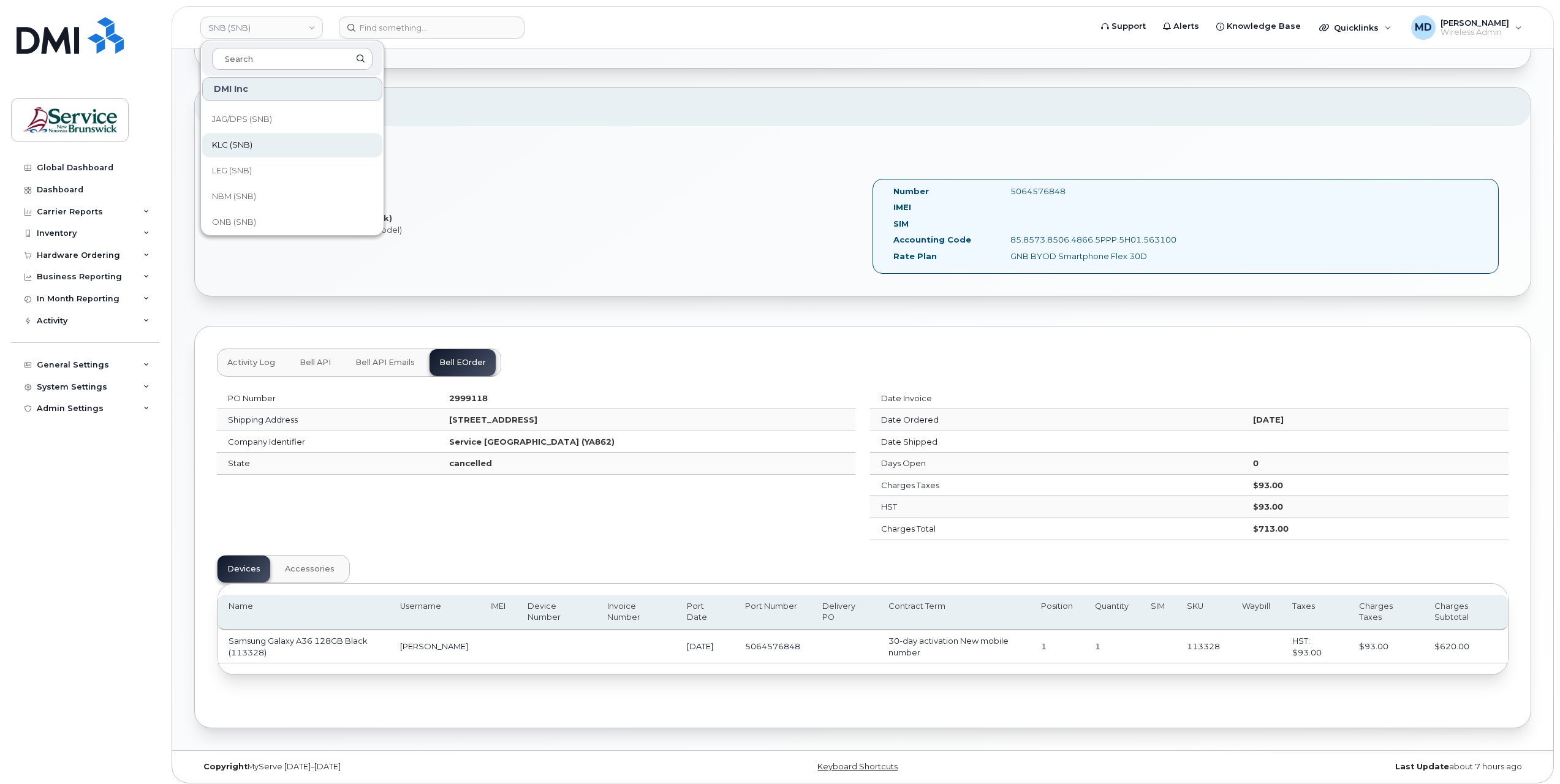
scroll to position [593, 0]
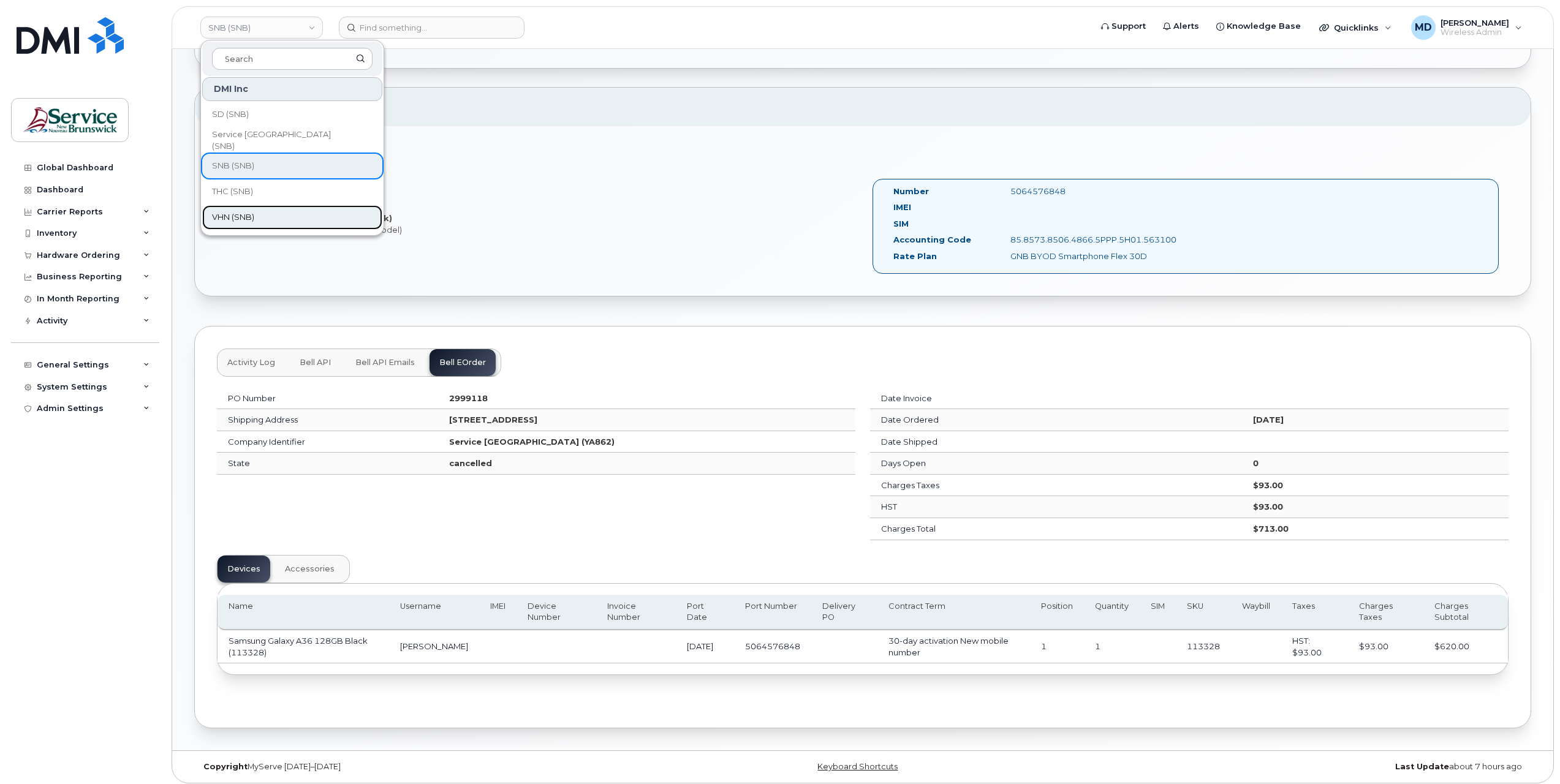
click at [270, 207] on link "VHN (SNB)" at bounding box center [292, 218] width 180 height 25
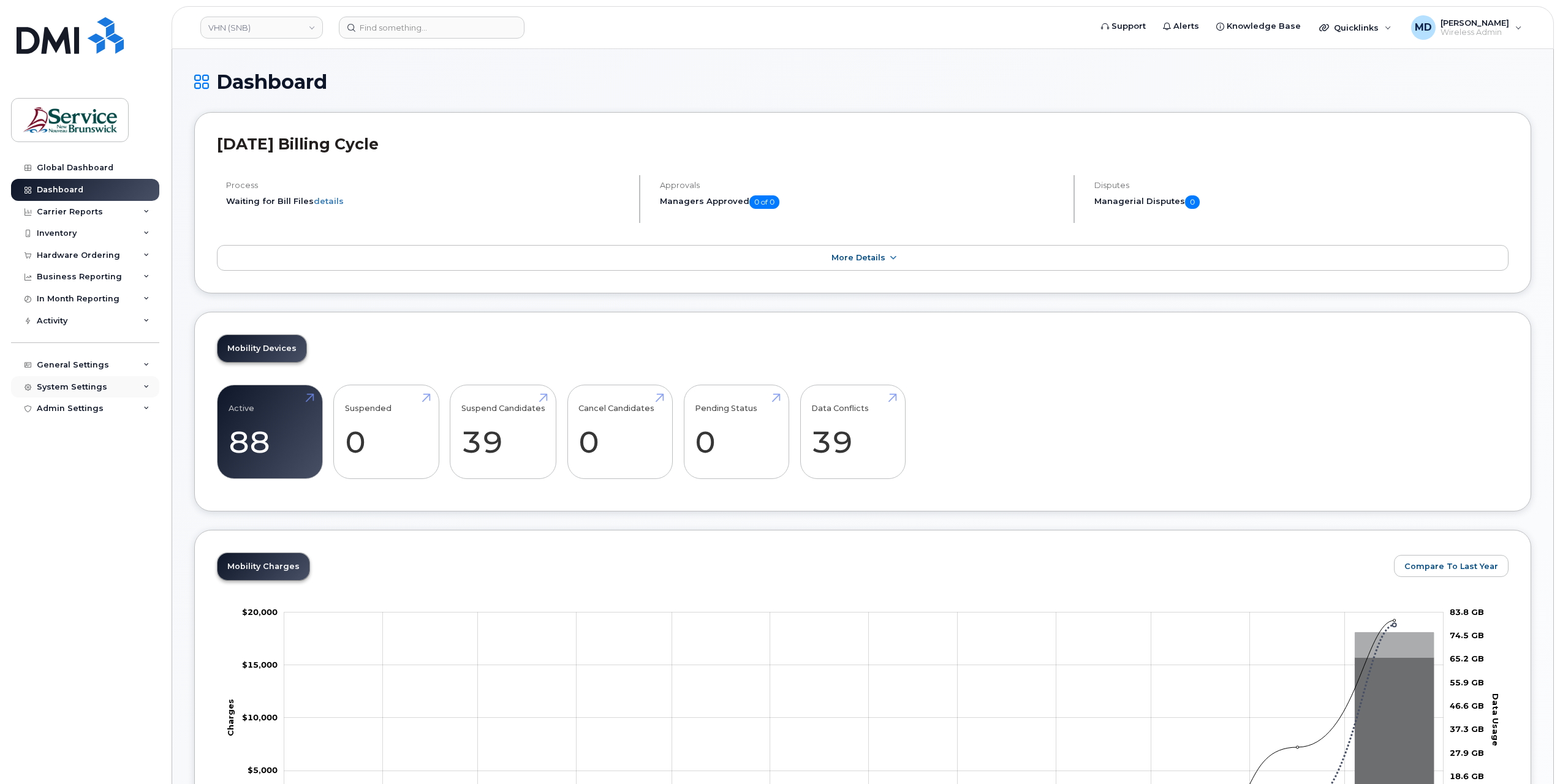
click at [75, 386] on div "System Settings" at bounding box center [72, 387] width 71 height 10
click at [77, 542] on link "Hardware Ordering" at bounding box center [96, 550] width 127 height 24
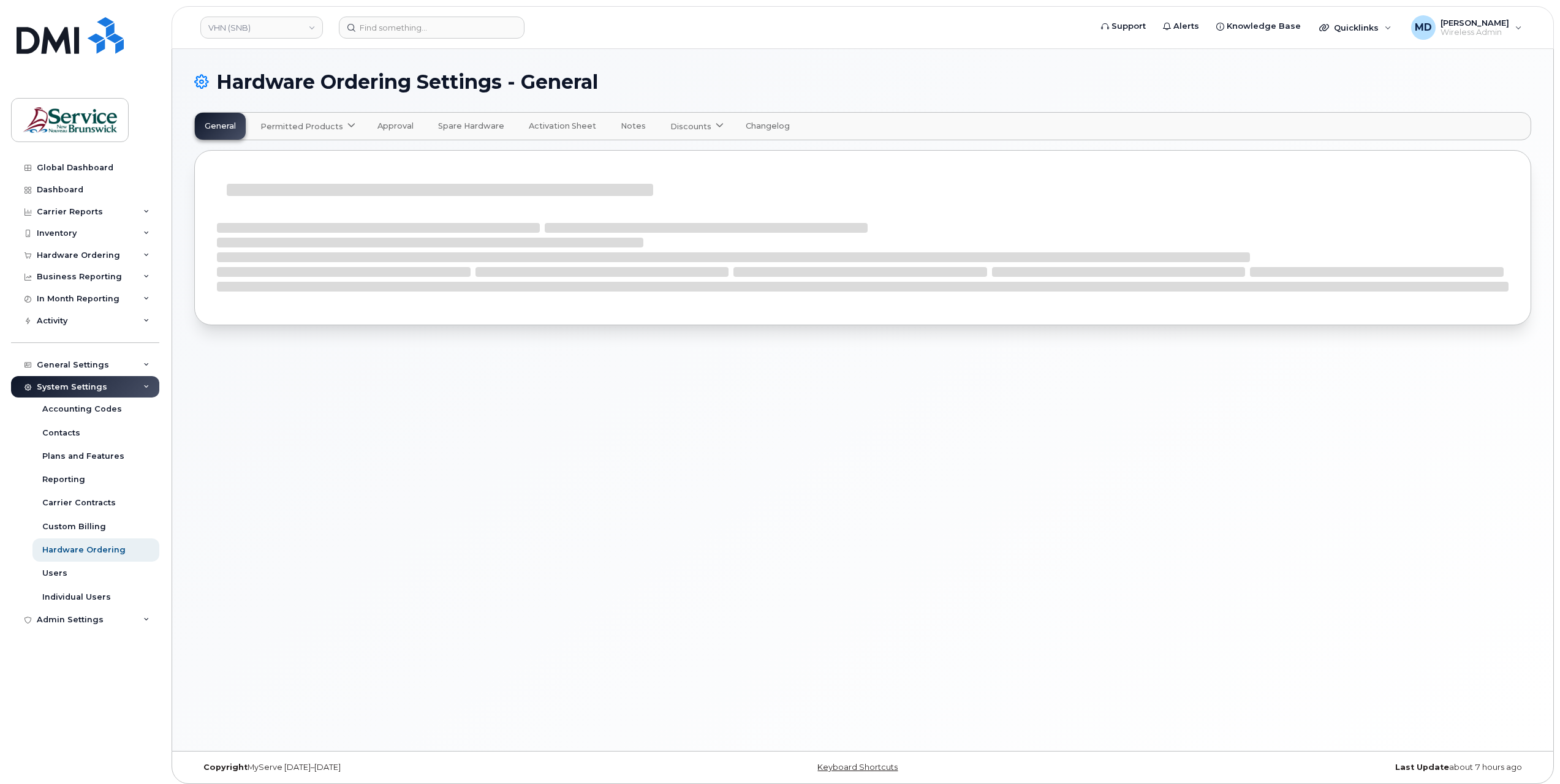
select select "admins"
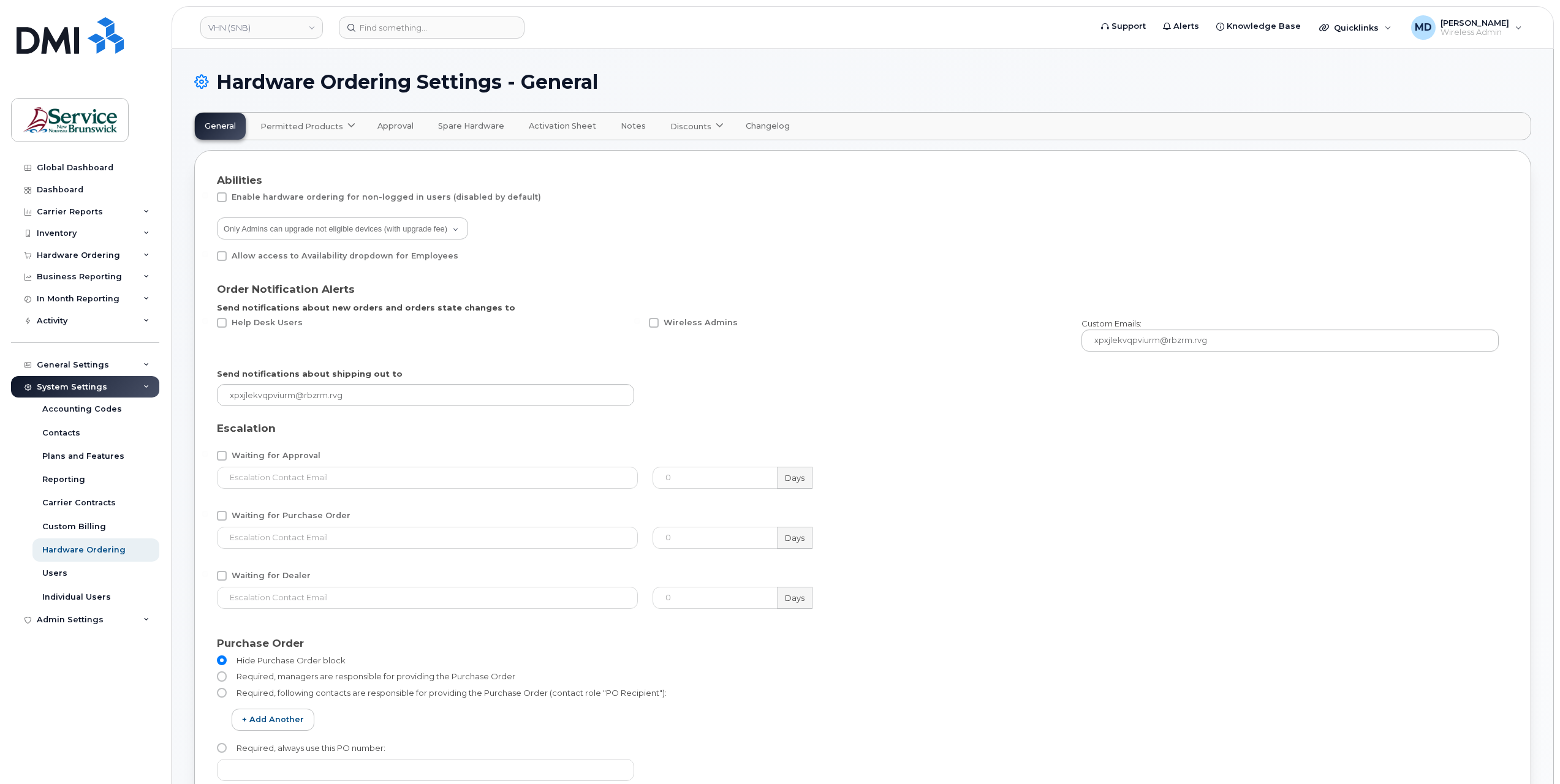
click at [311, 127] on span "Permitted Products" at bounding box center [301, 127] width 82 height 12
click at [272, 157] on span "Bell" at bounding box center [272, 156] width 16 height 13
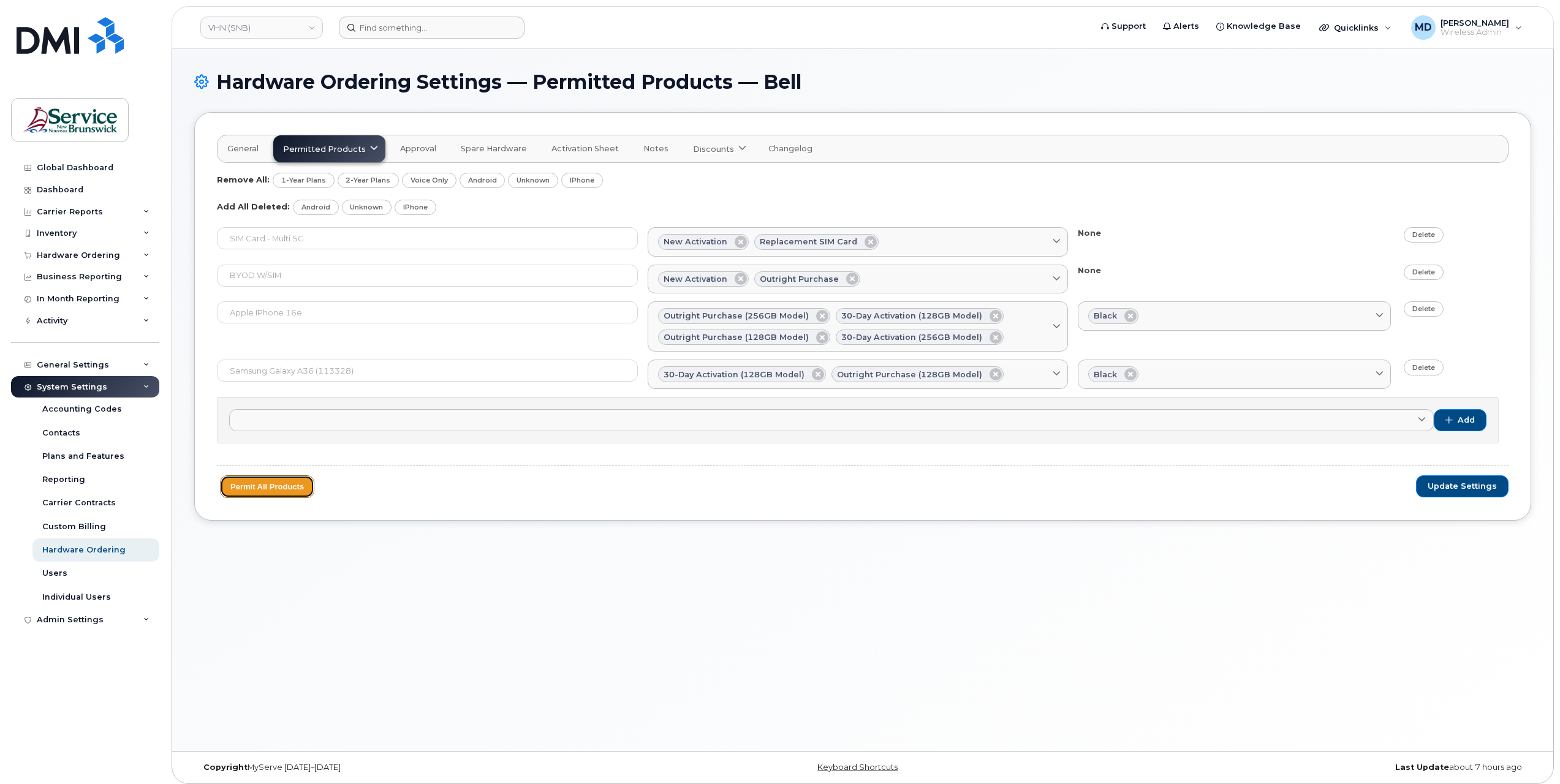
click at [273, 485] on button "Permit All Products" at bounding box center [267, 487] width 94 height 23
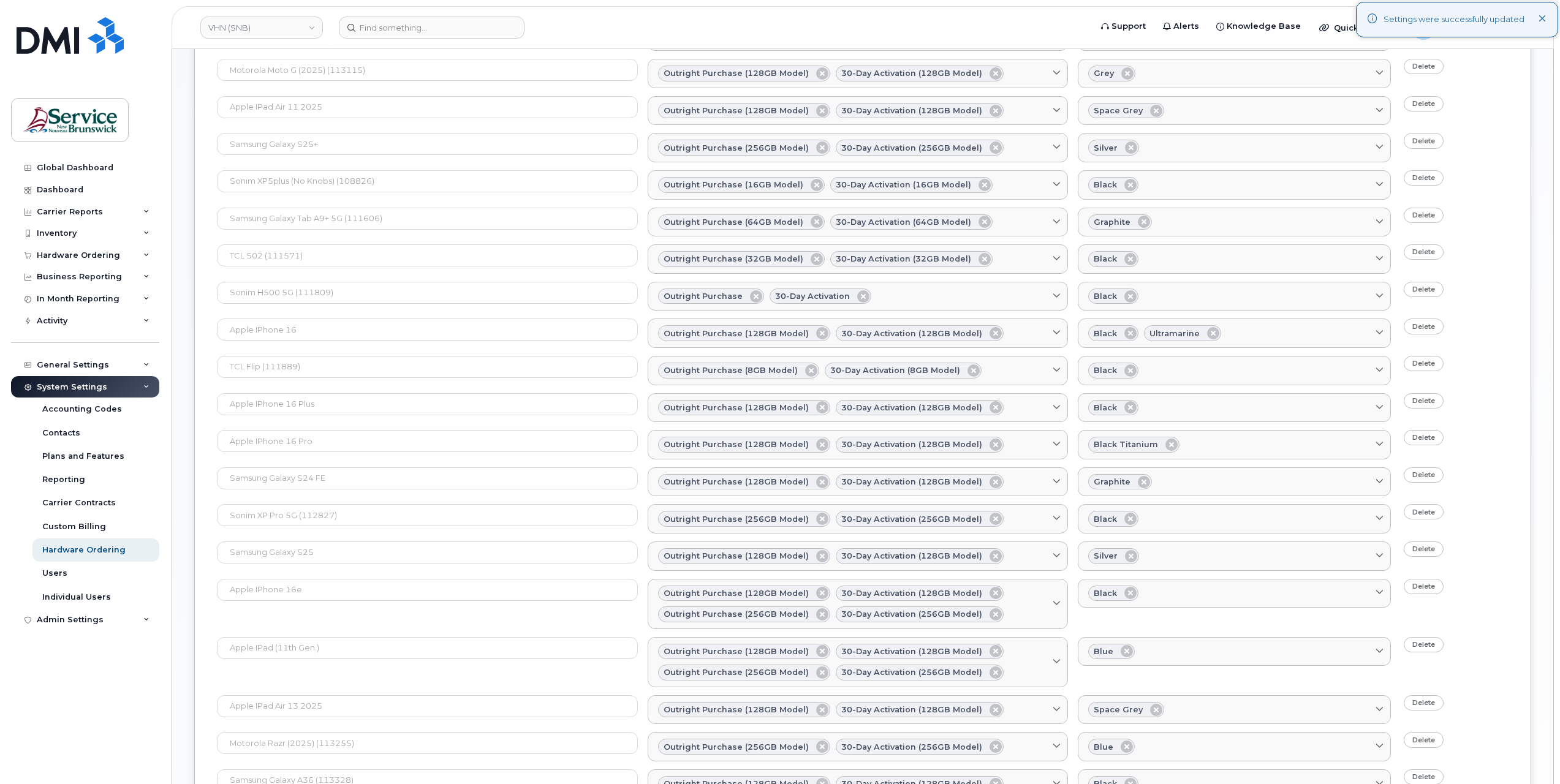
scroll to position [1150, 0]
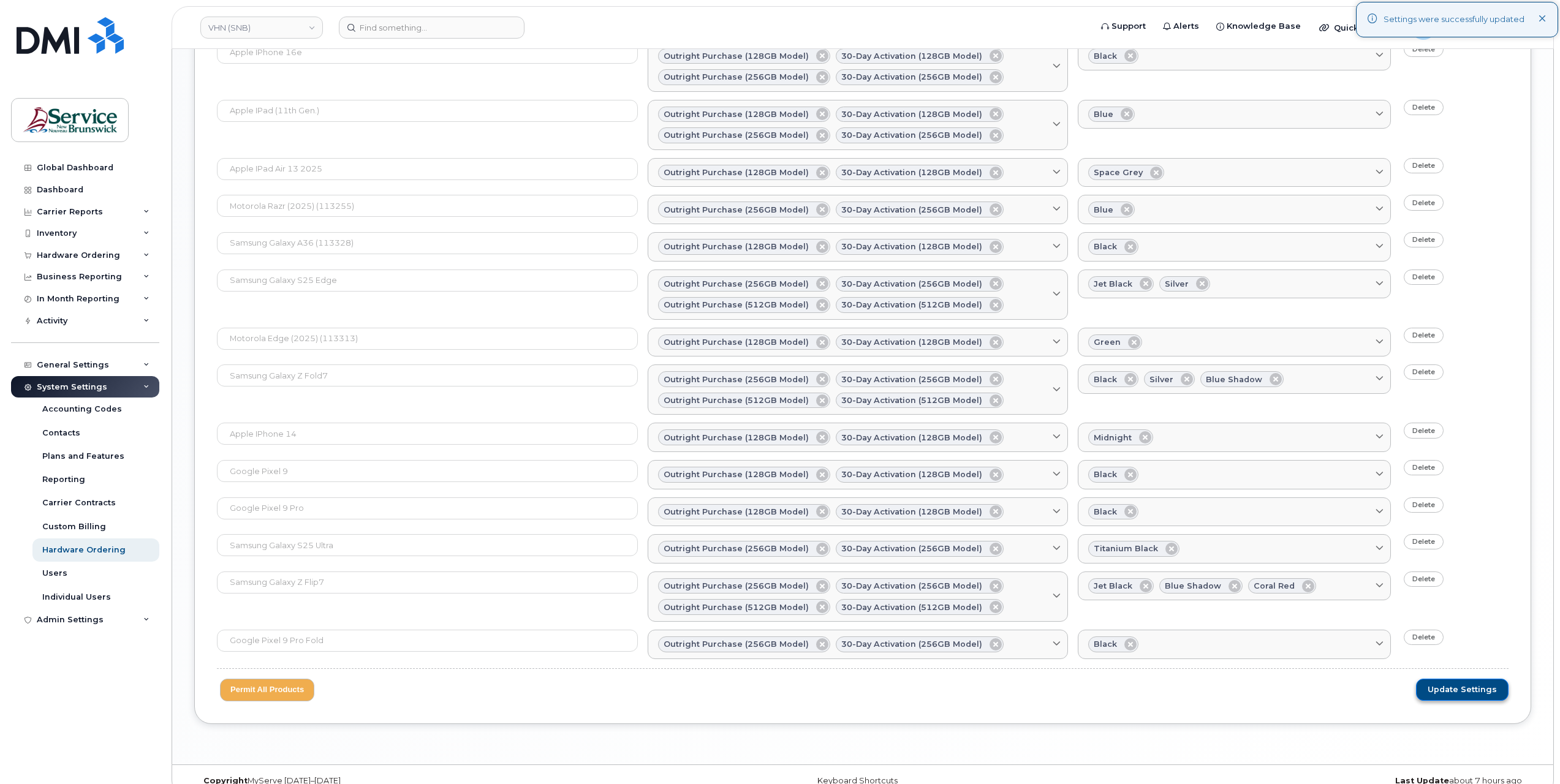
click at [1473, 679] on button "Update Settings" at bounding box center [1462, 690] width 92 height 22
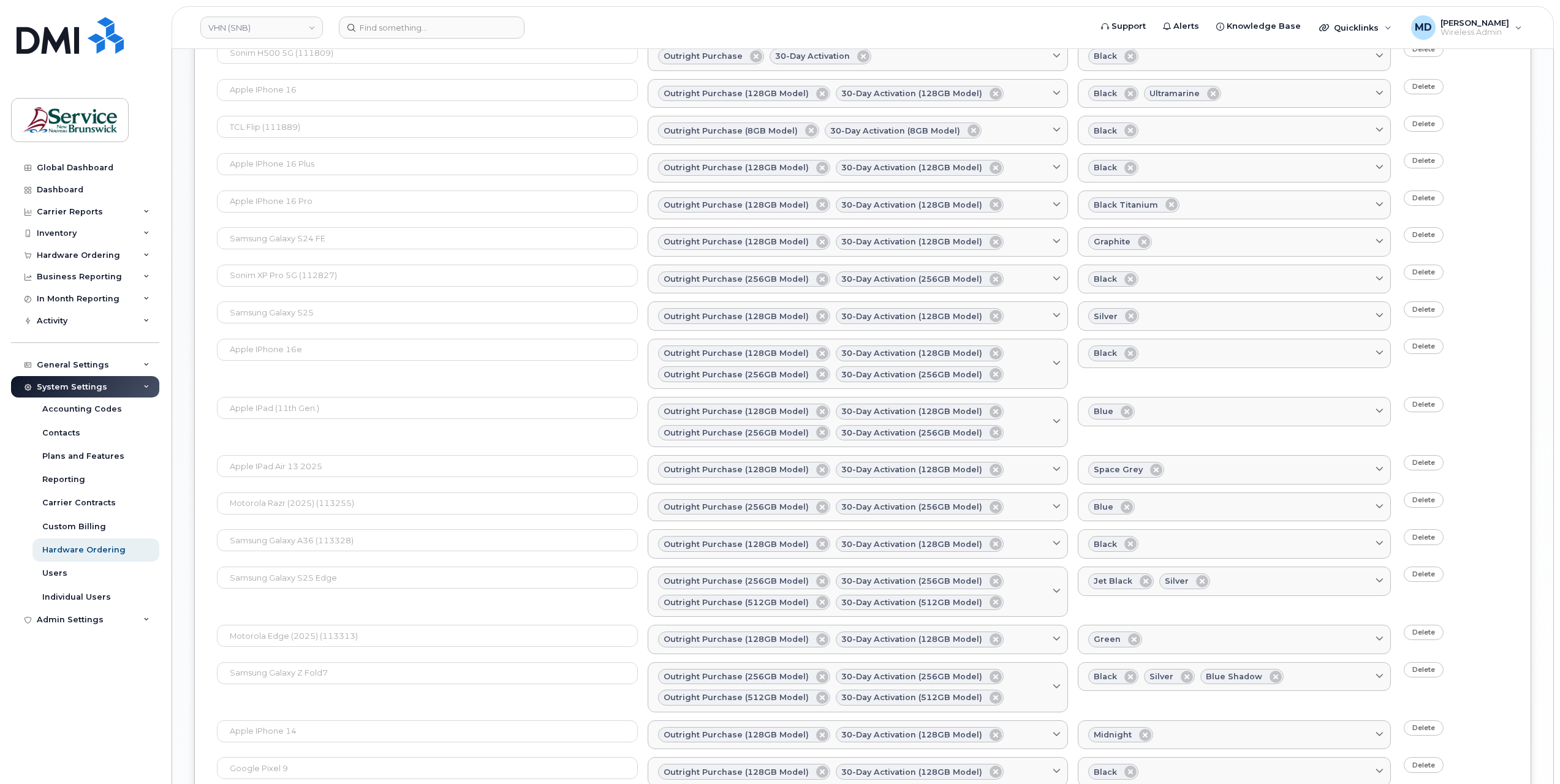
scroll to position [1115, 0]
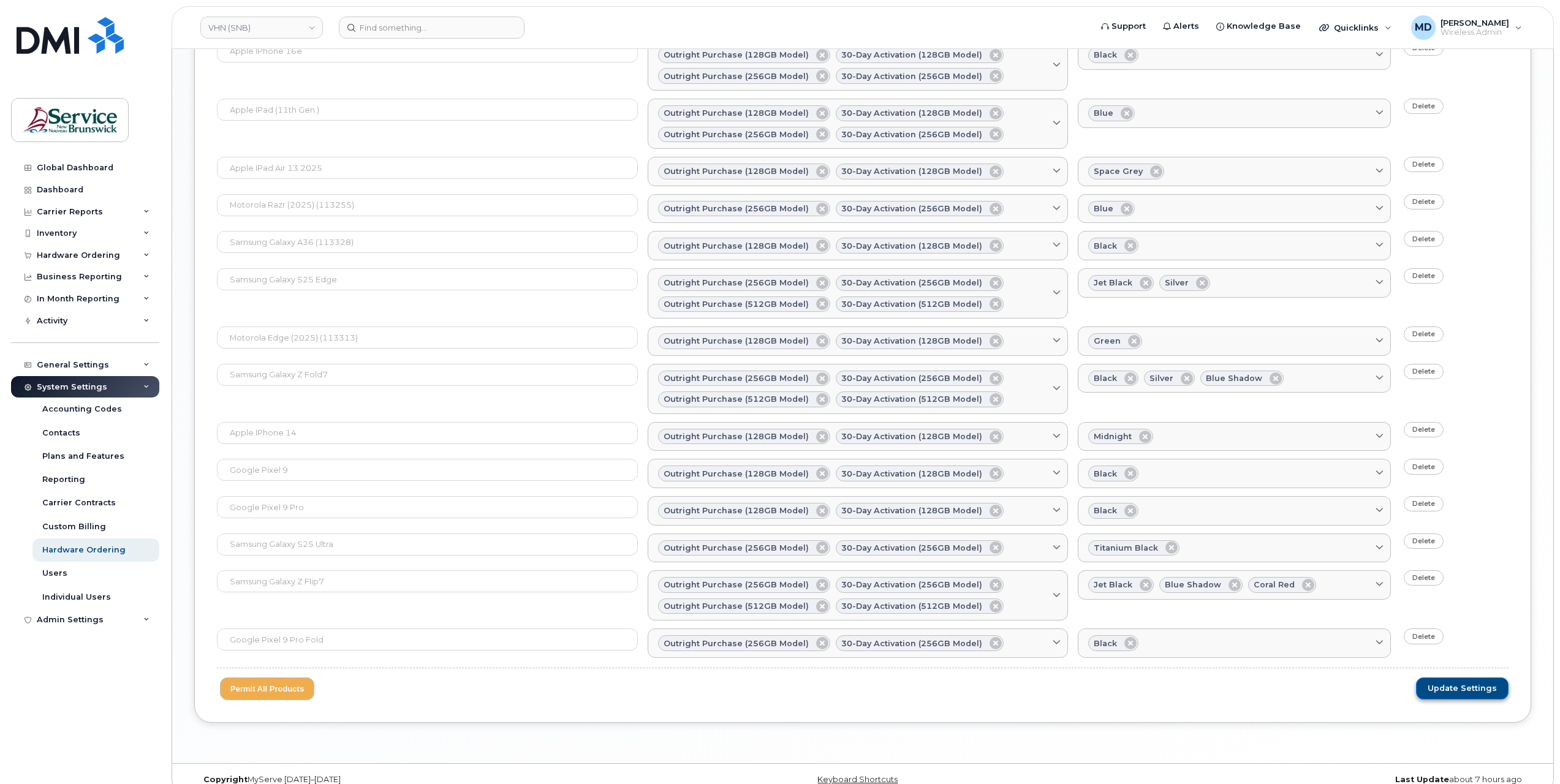
click at [1438, 683] on span "Update Settings" at bounding box center [1462, 688] width 69 height 11
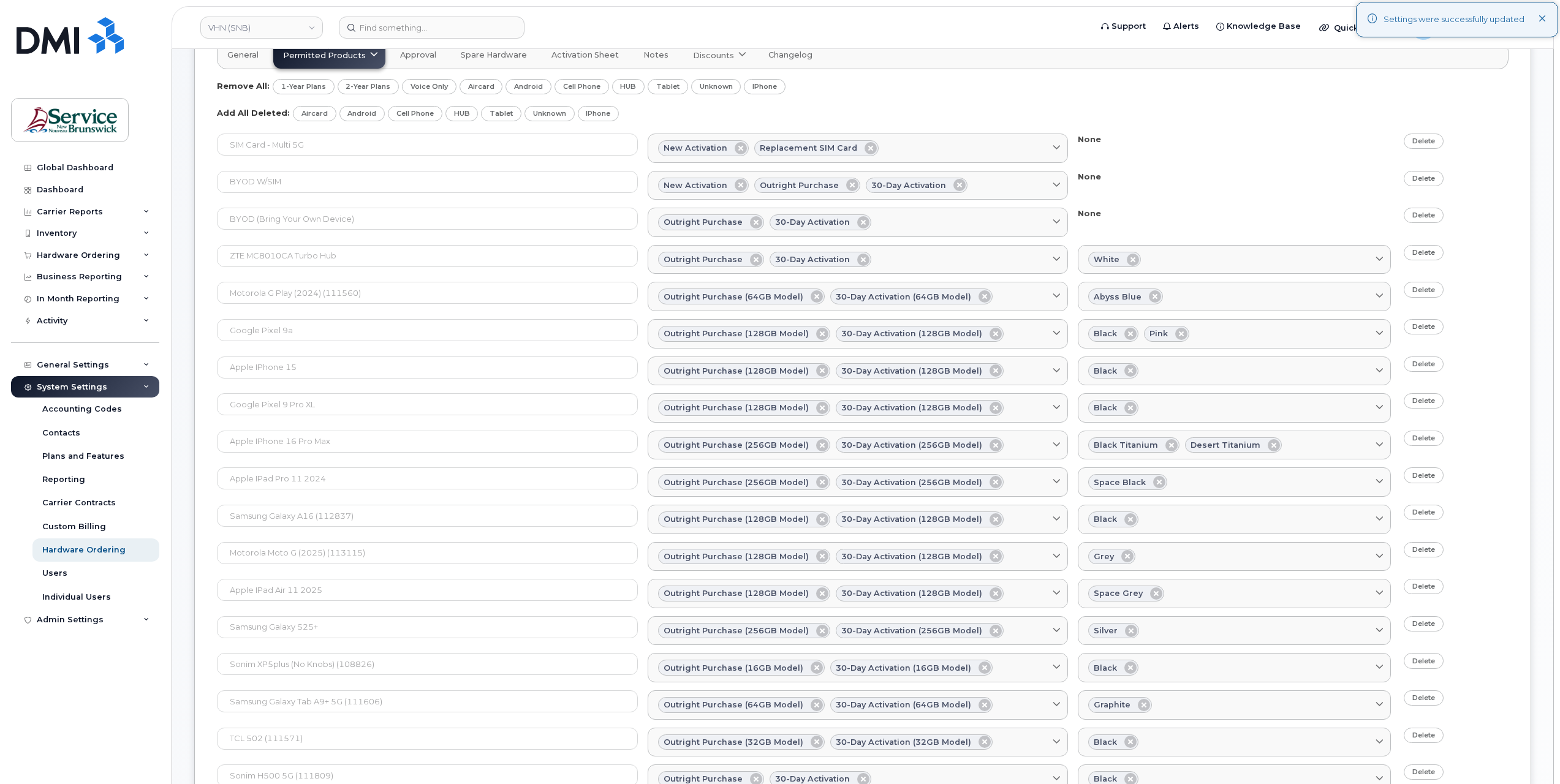
scroll to position [0, 0]
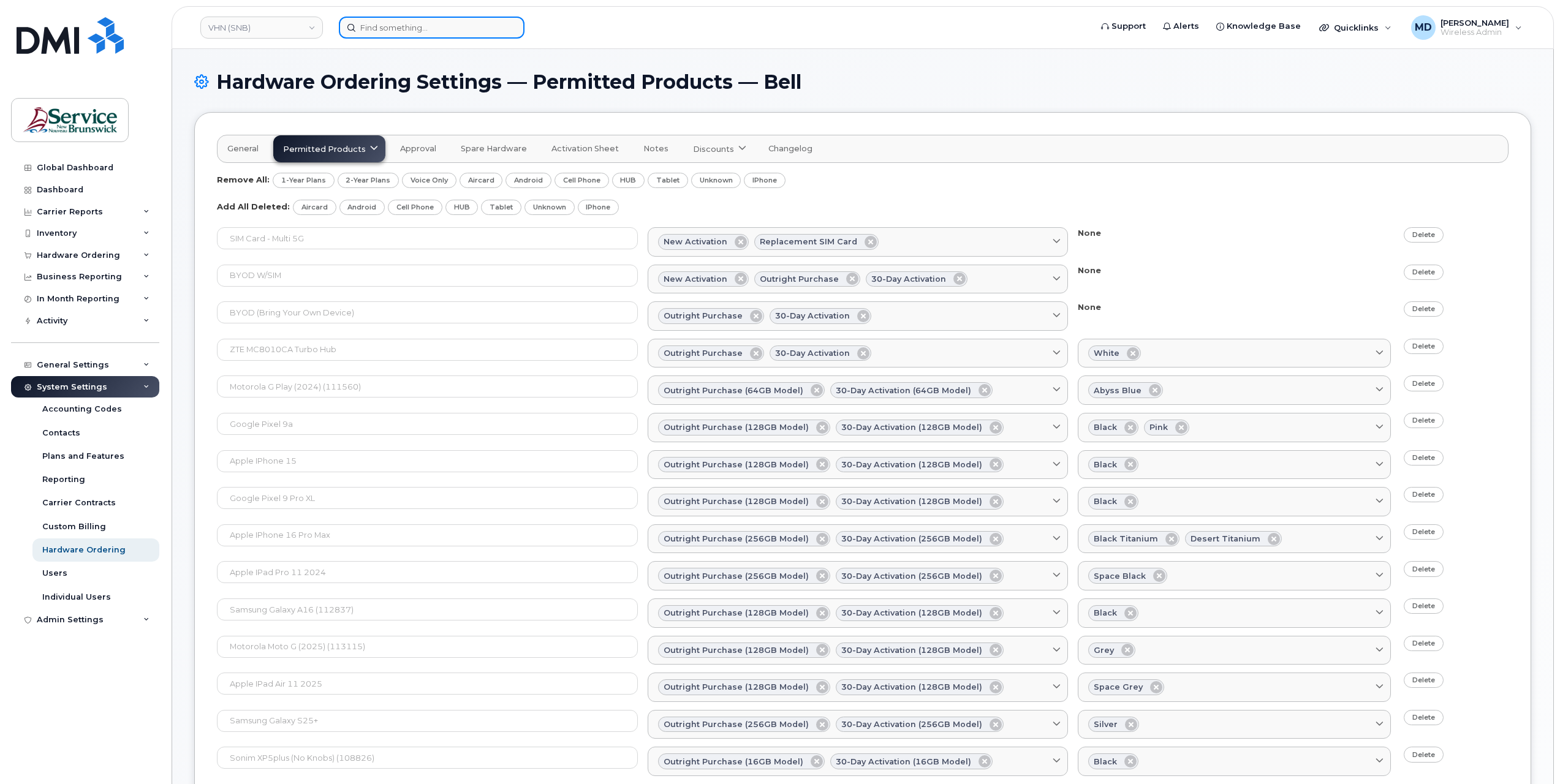
click at [396, 32] on input at bounding box center [431, 28] width 185 height 22
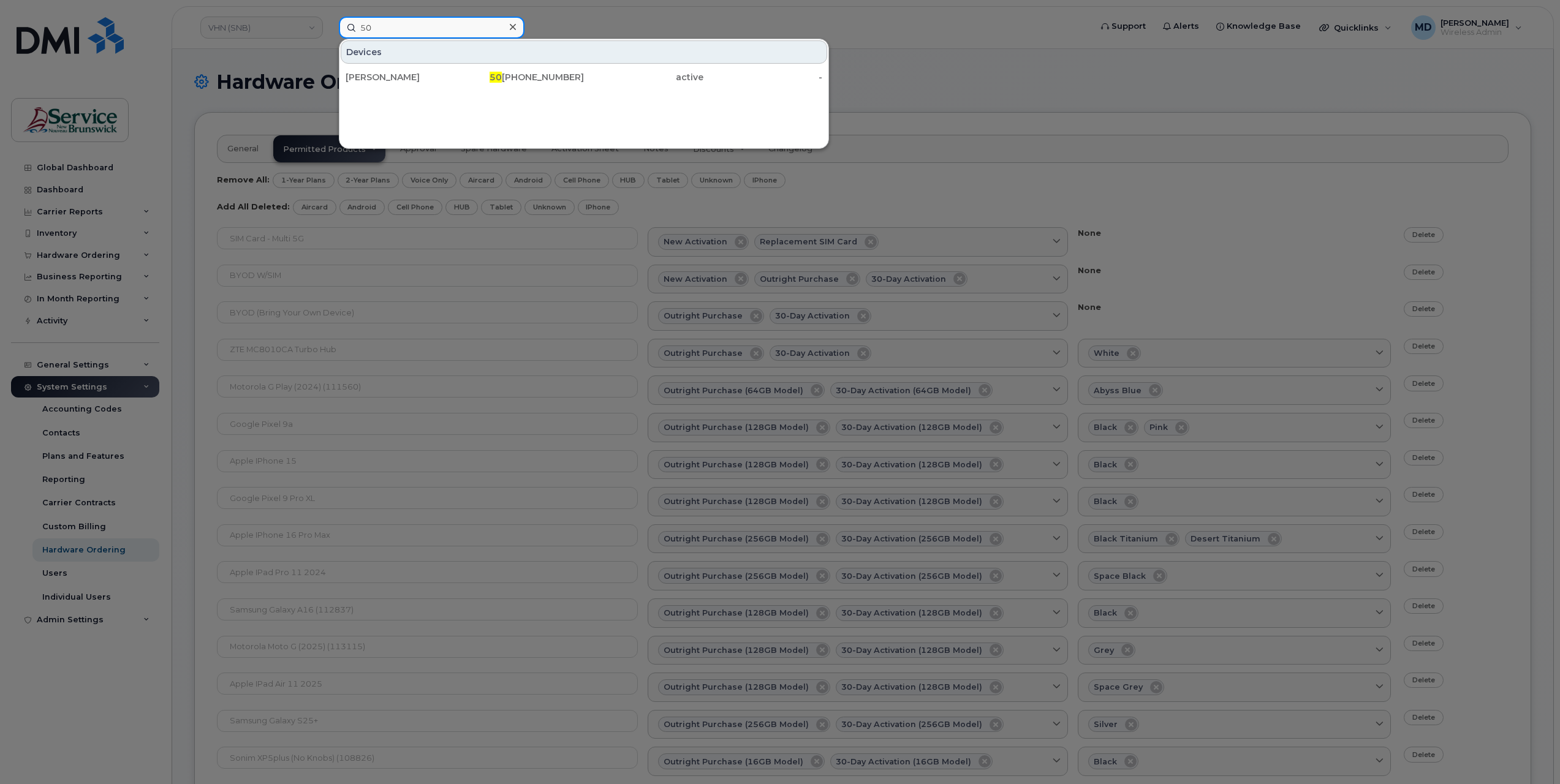
type input "5"
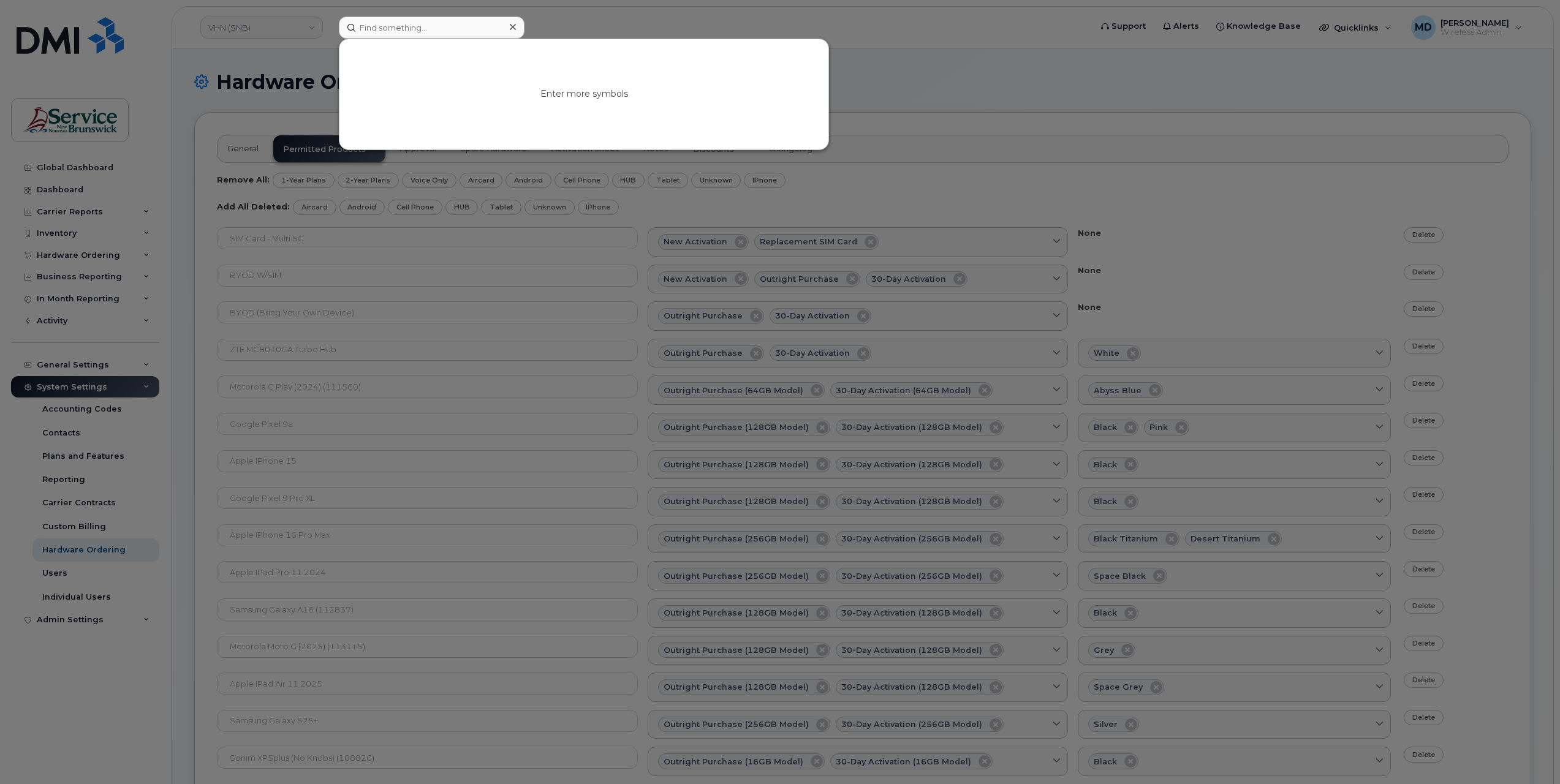
click at [569, 30] on div at bounding box center [780, 392] width 1560 height 784
